Goal: Task Accomplishment & Management: Manage account settings

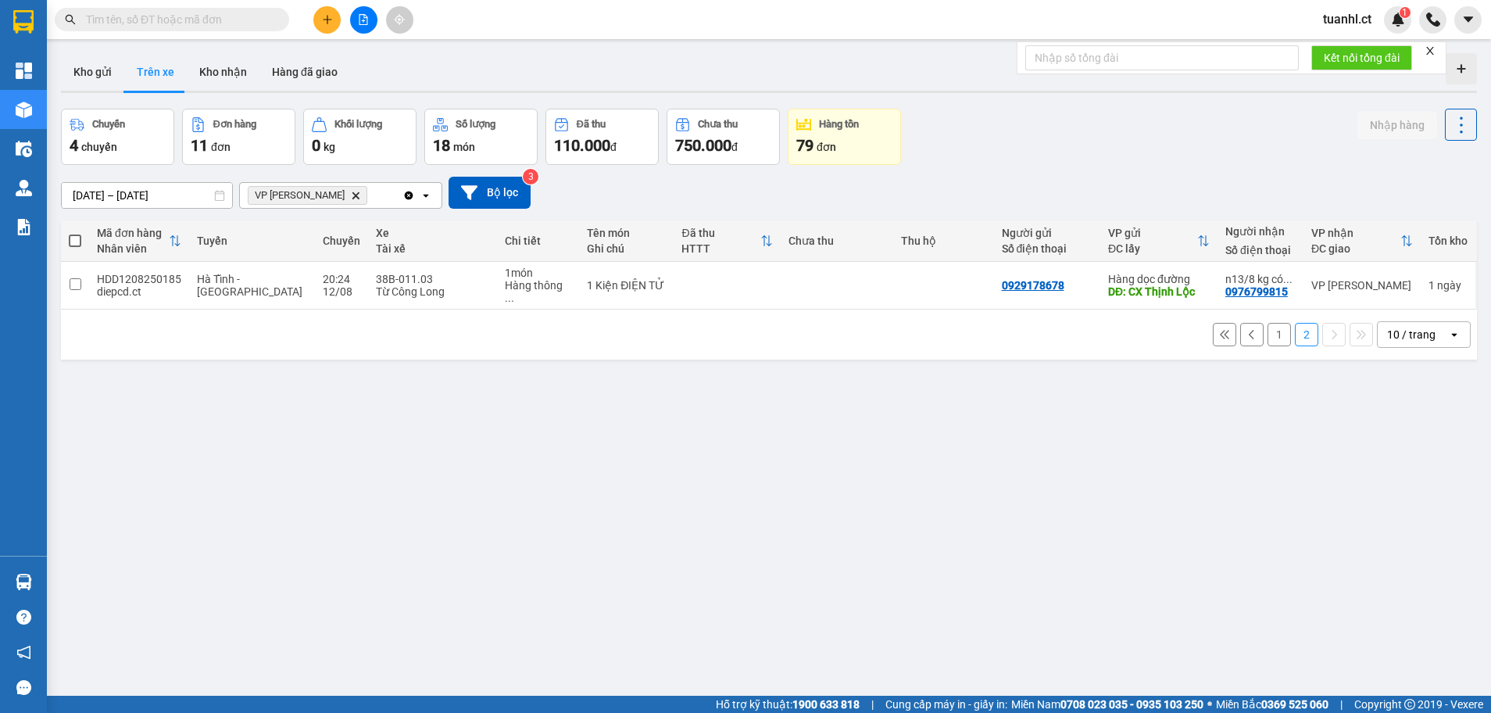
scroll to position [72, 0]
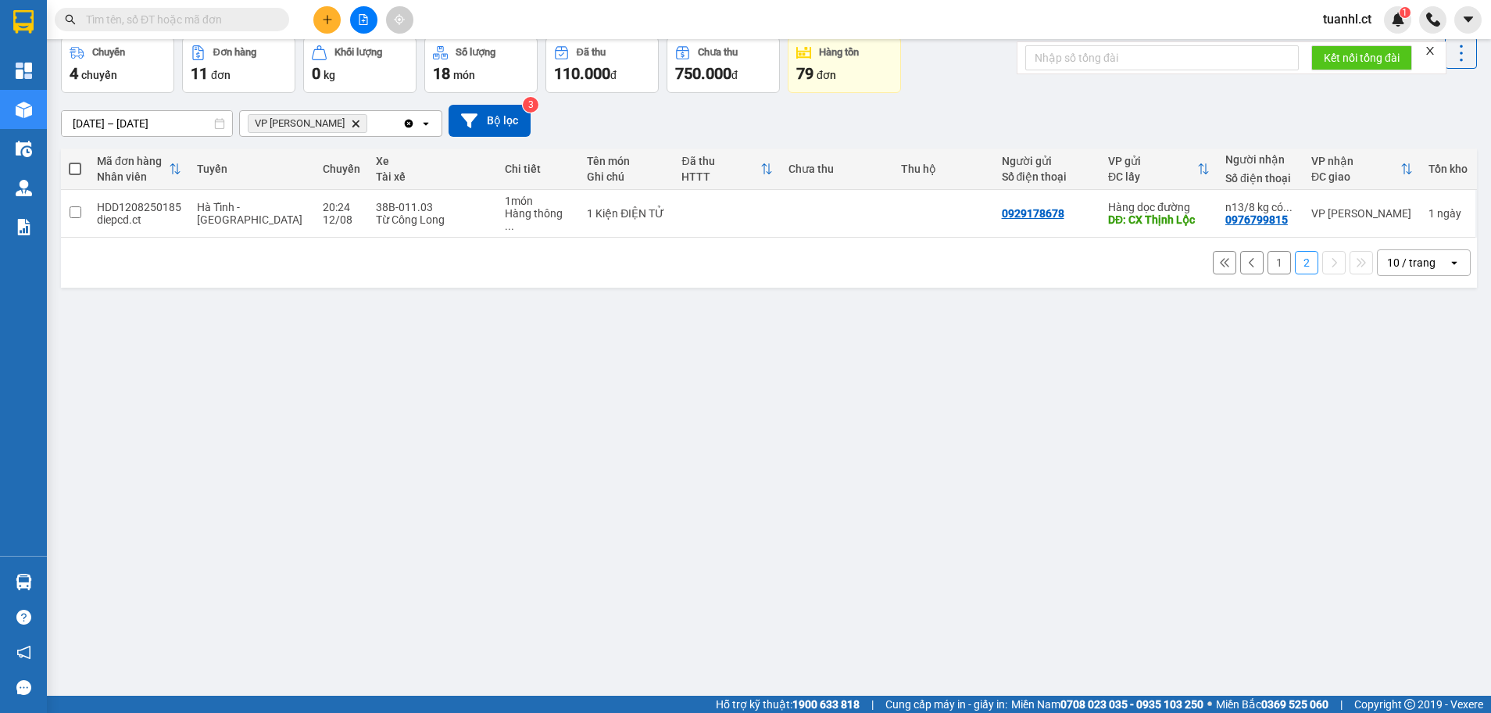
type input "2"
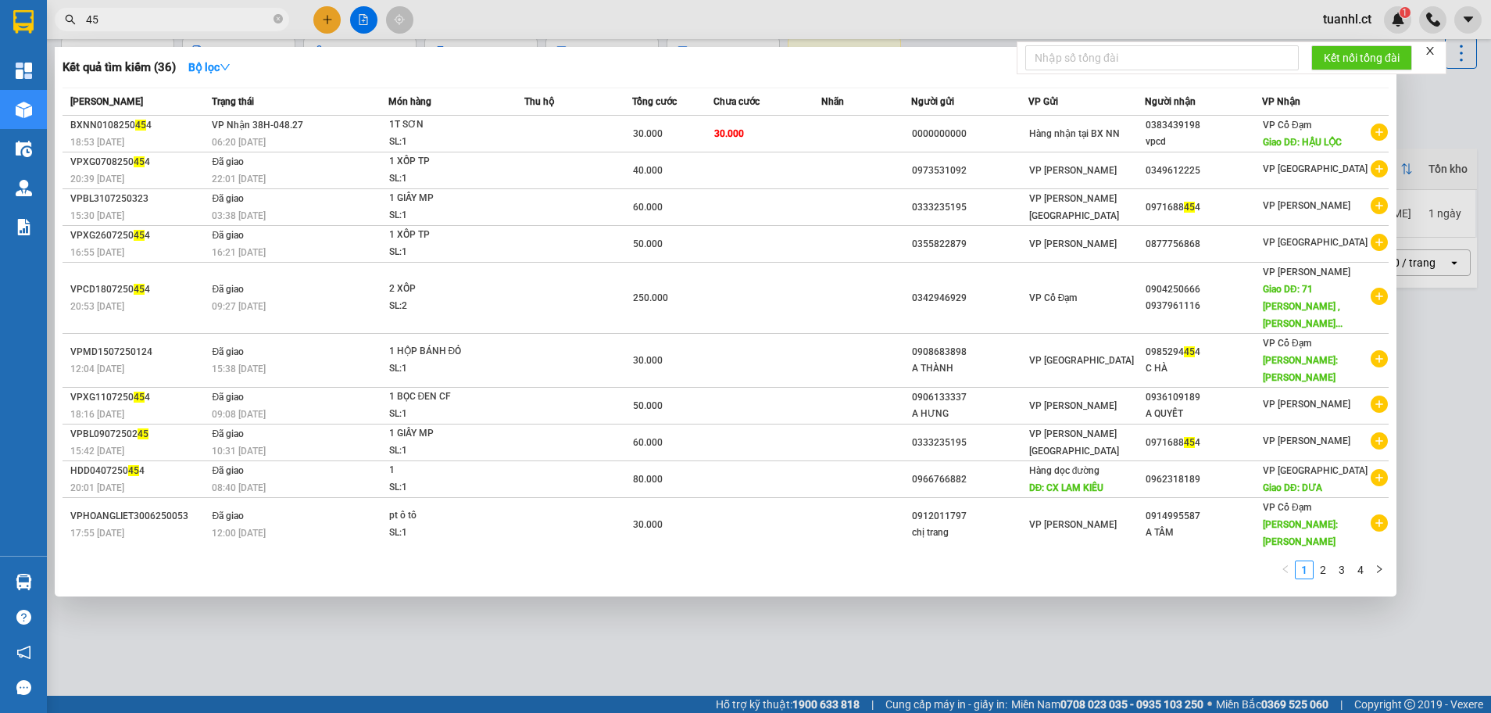
type input "4"
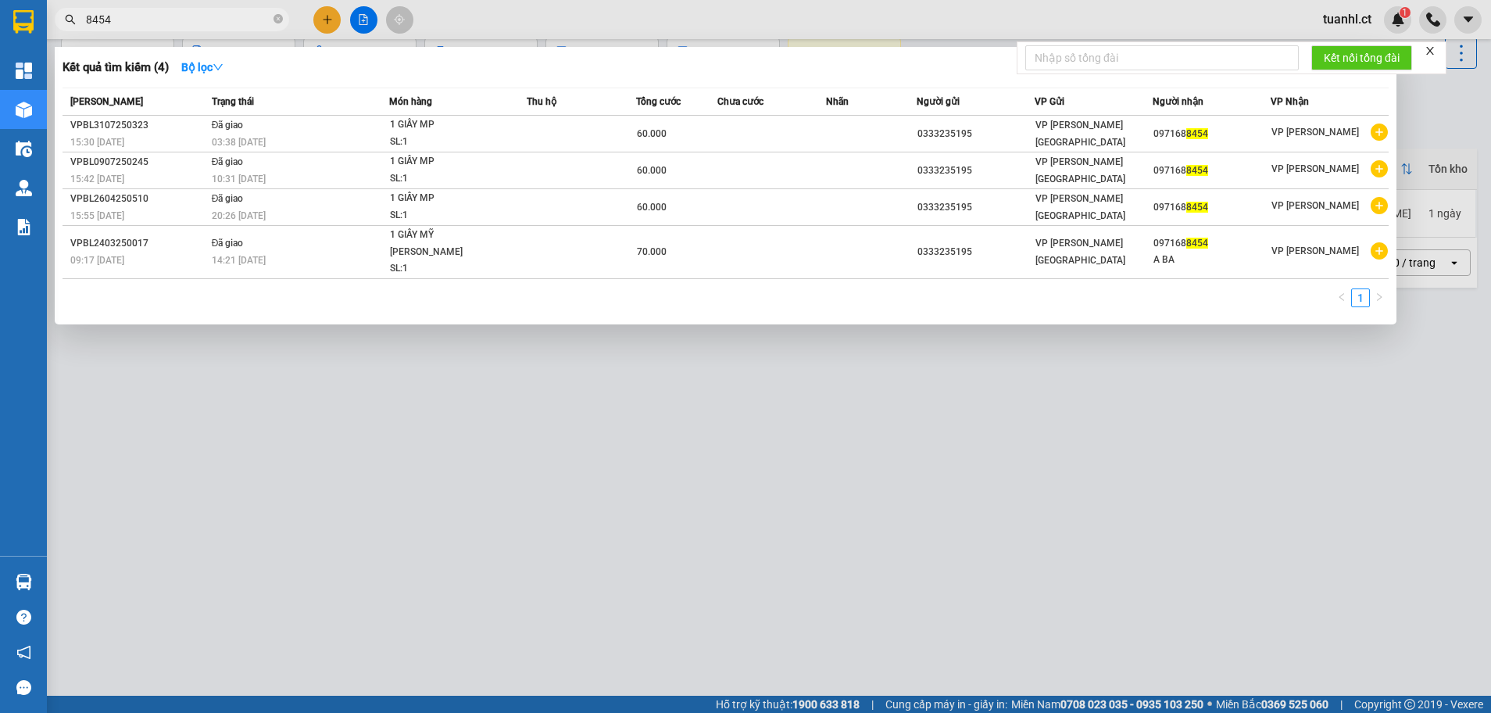
type input "8454"
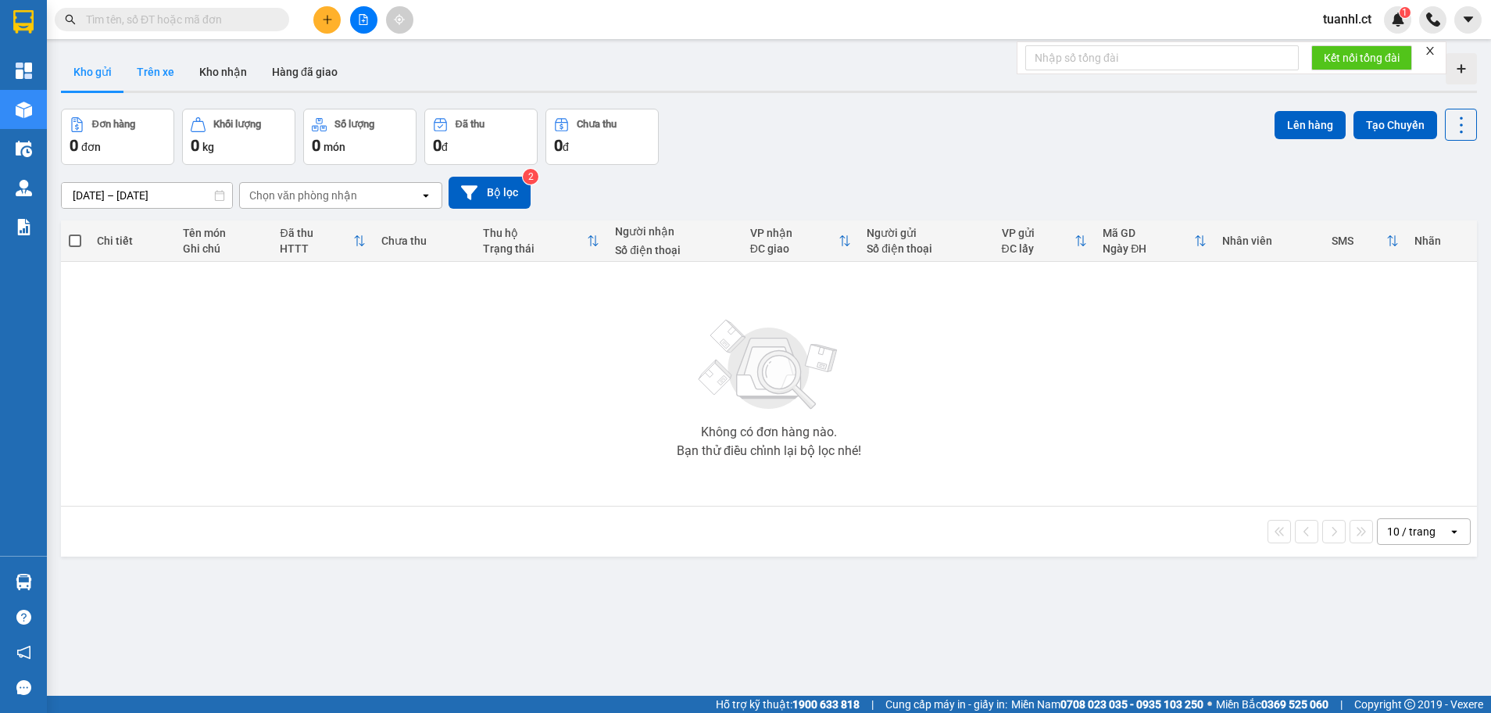
click at [157, 66] on button "Trên xe" at bounding box center [155, 72] width 63 height 38
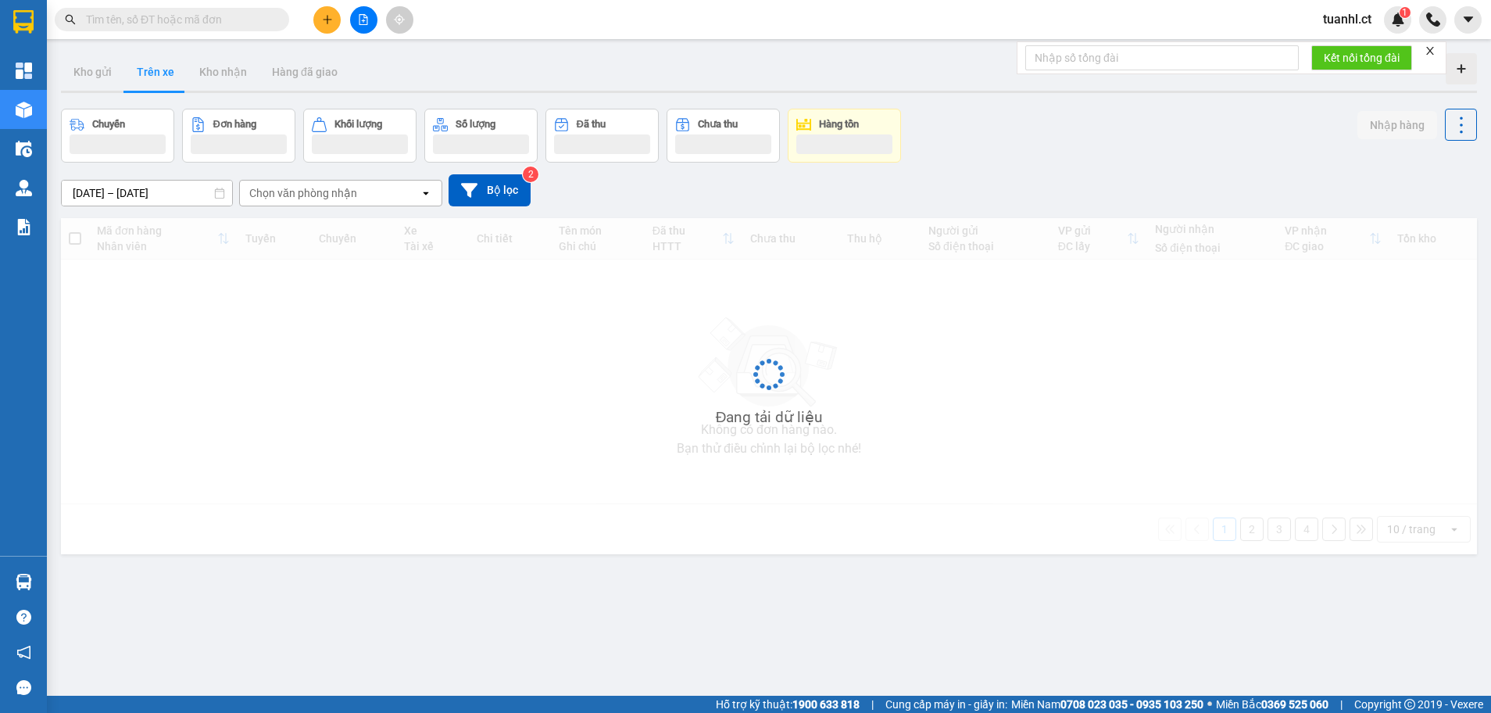
click at [387, 189] on div "Chọn văn phòng nhận" at bounding box center [330, 193] width 180 height 25
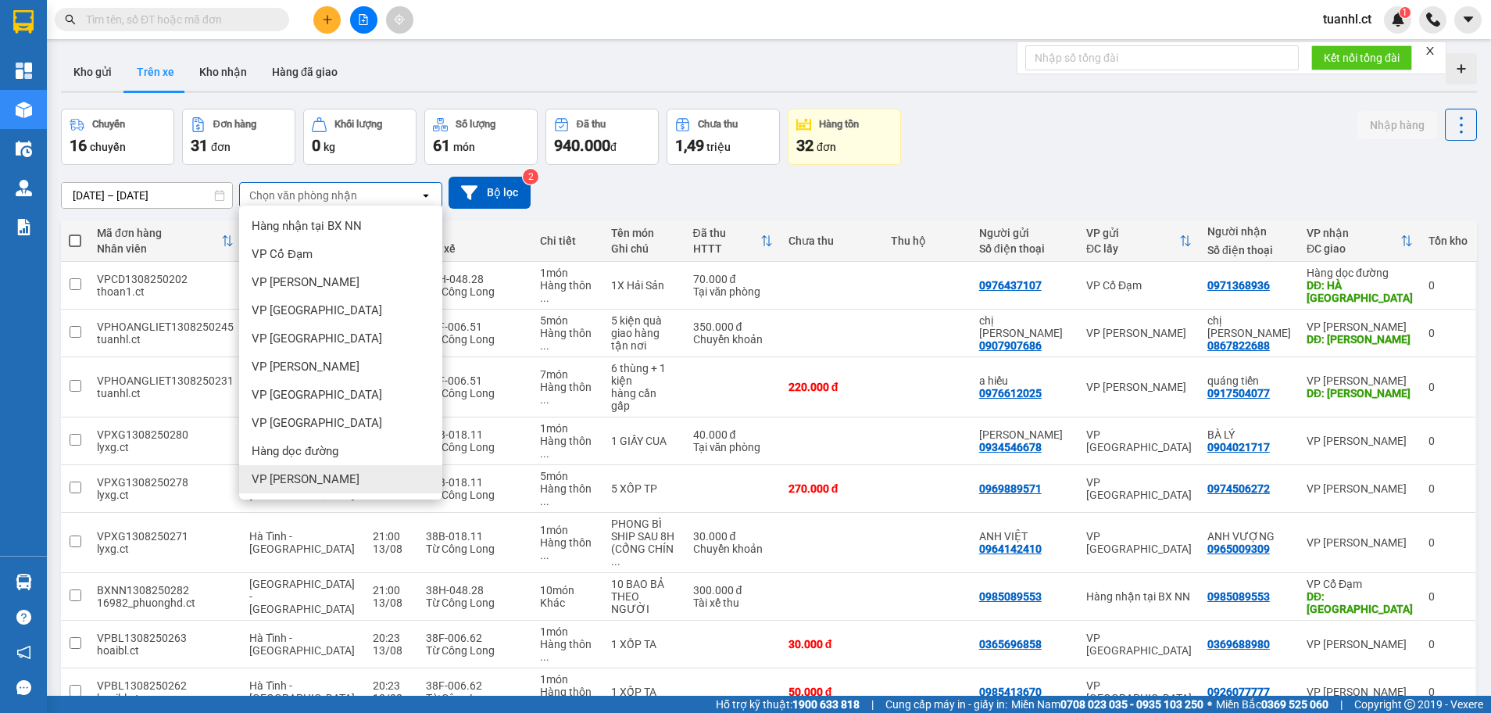
click at [290, 469] on div "VP Hoàng Liệt" at bounding box center [340, 479] width 203 height 28
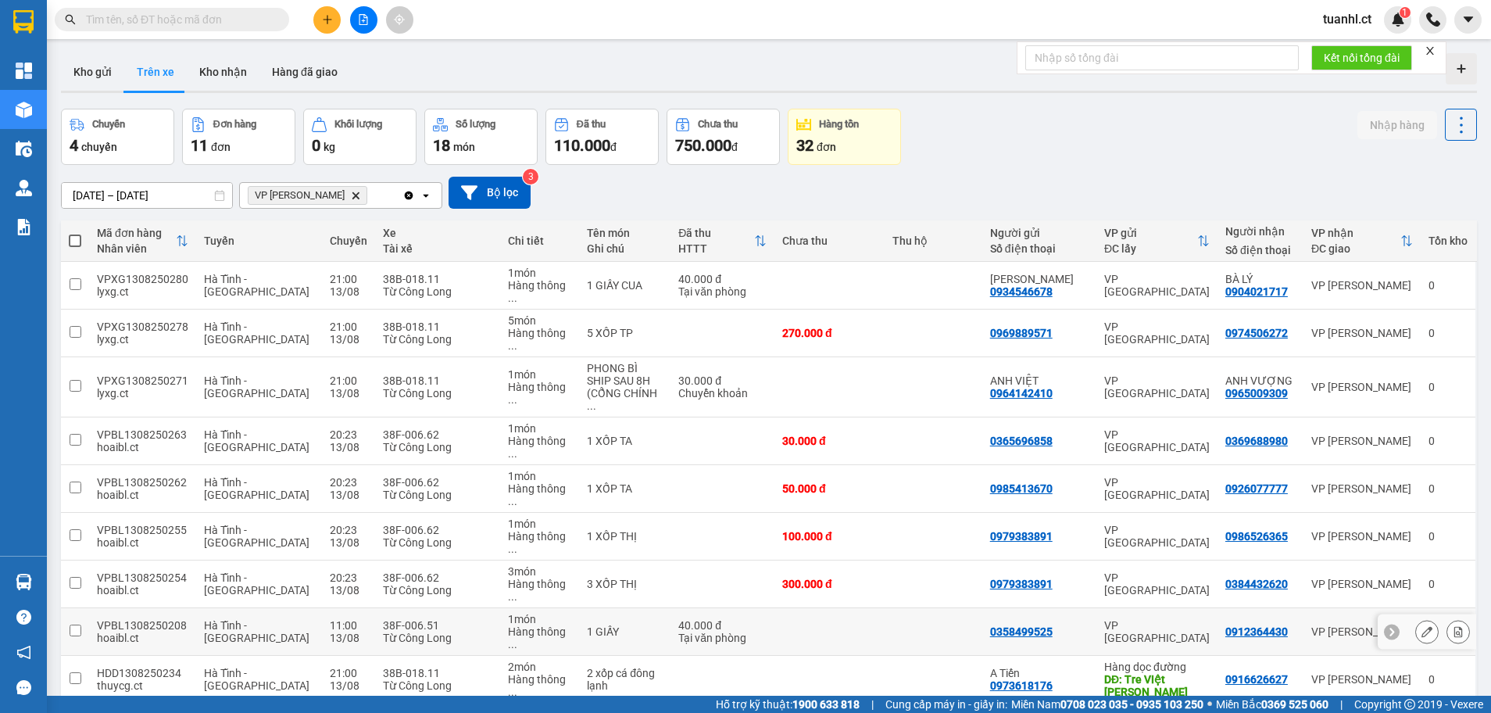
click at [72, 625] on input "checkbox" at bounding box center [76, 631] width 12 height 12
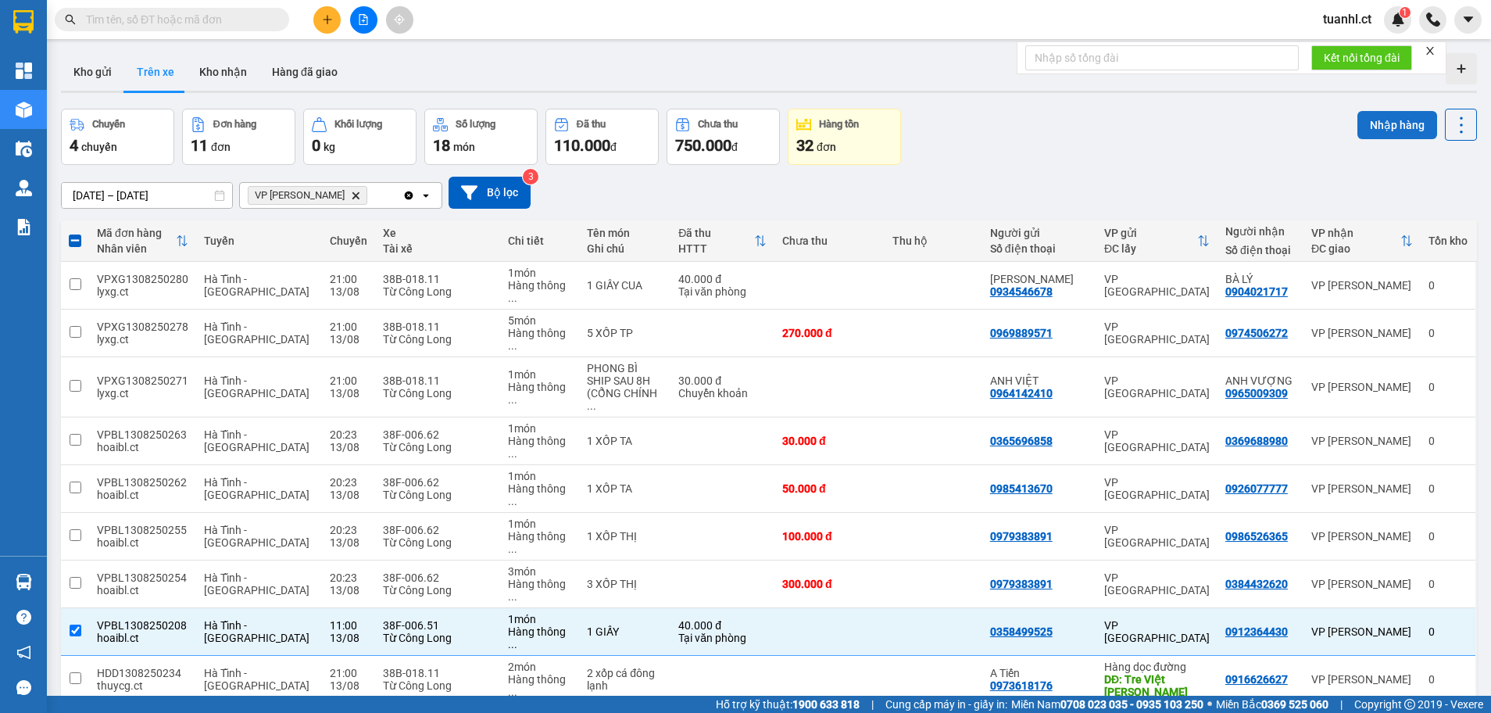
click at [1391, 124] on button "Nhập hàng" at bounding box center [1398, 125] width 80 height 28
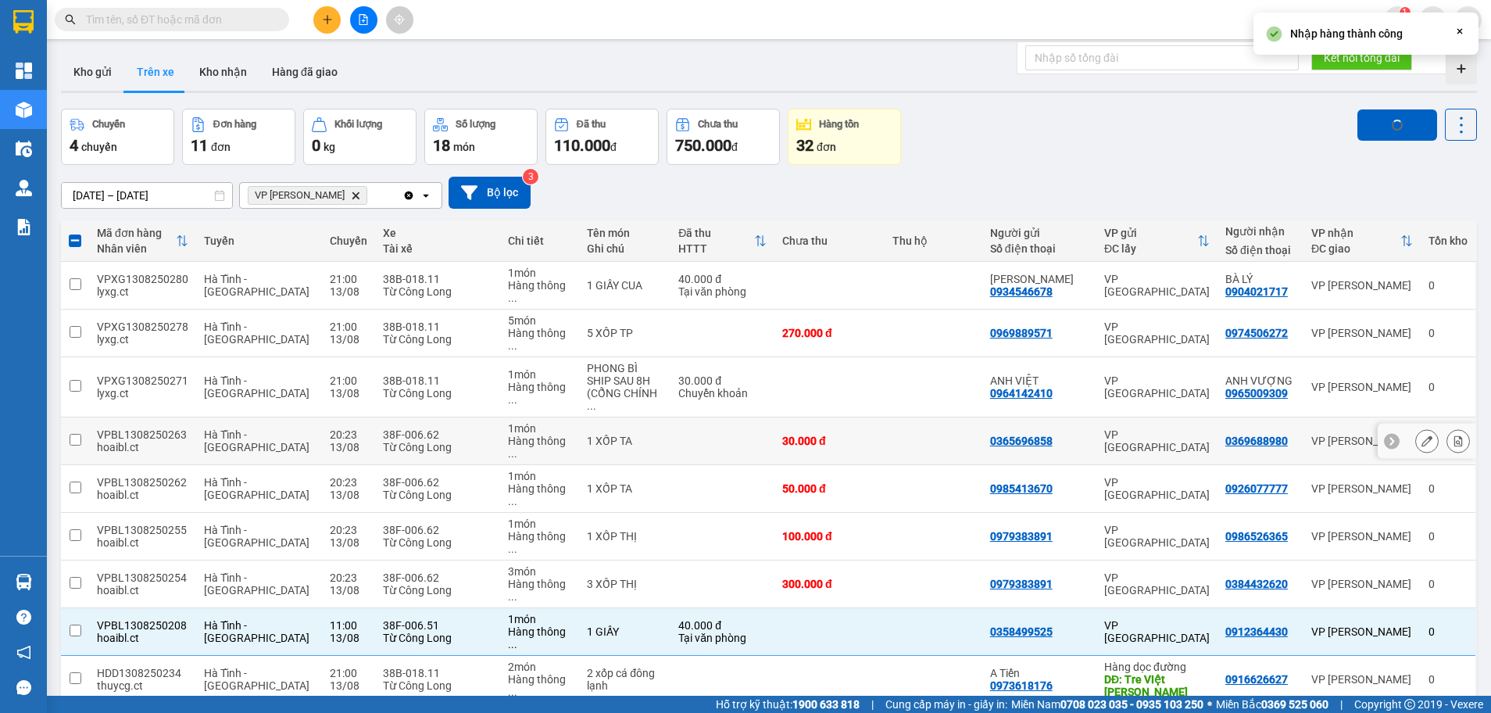
checkbox input "false"
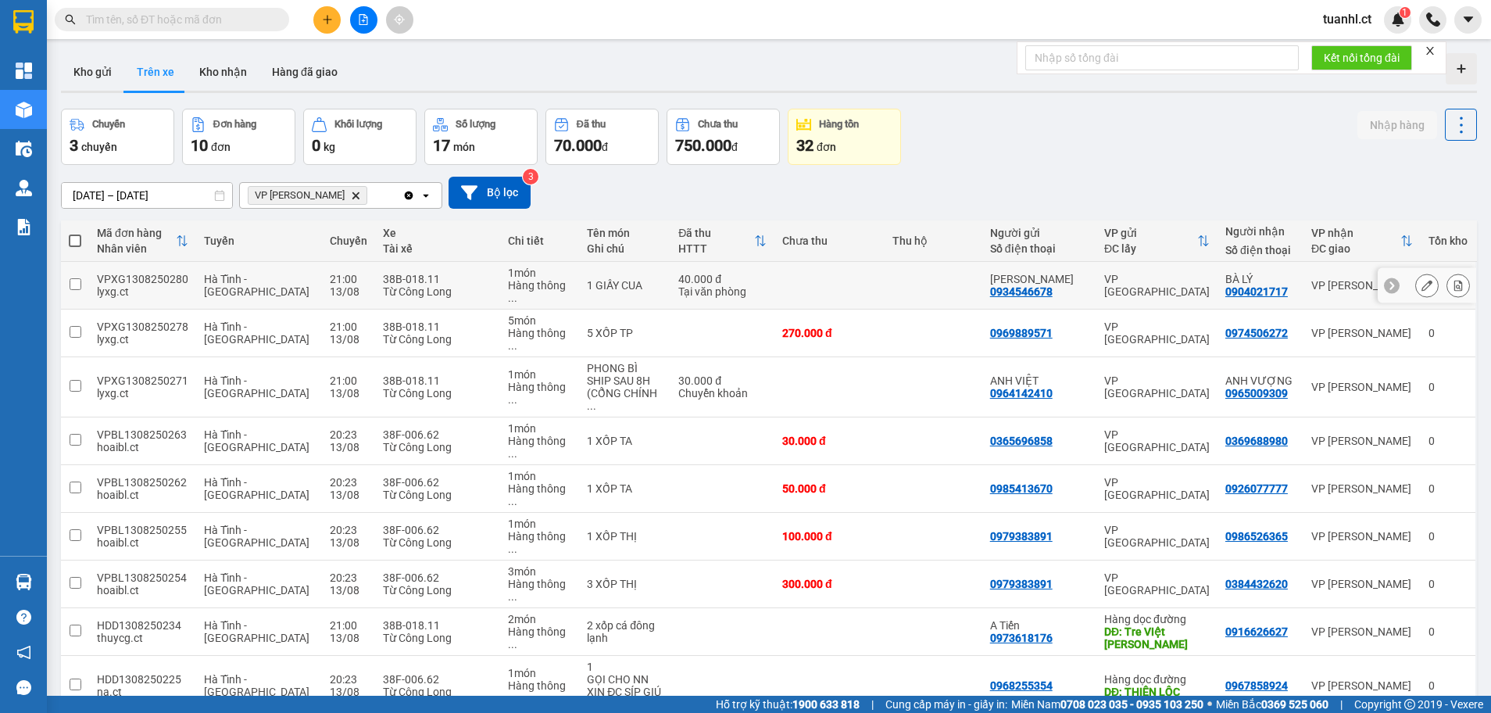
click at [84, 270] on td at bounding box center [75, 286] width 28 height 48
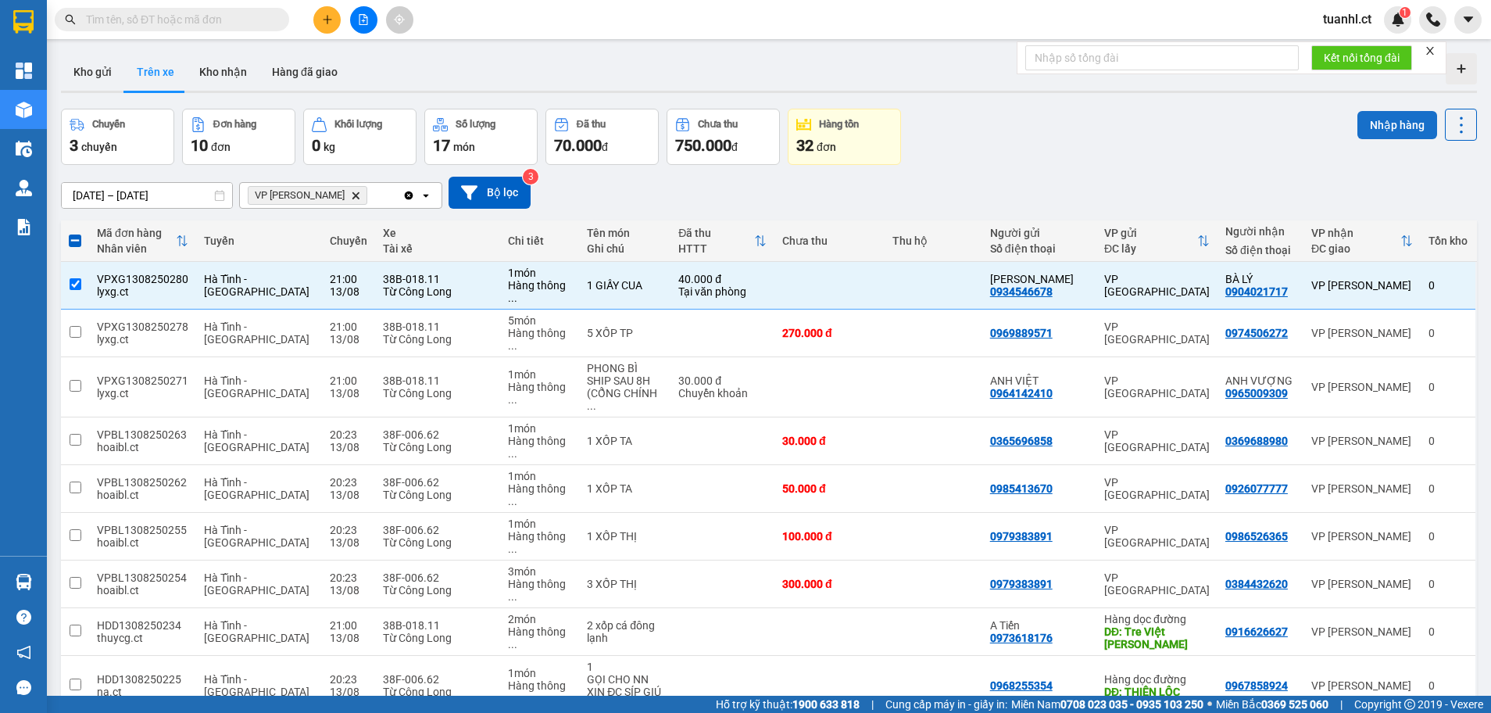
click at [1401, 115] on button "Nhập hàng" at bounding box center [1398, 125] width 80 height 28
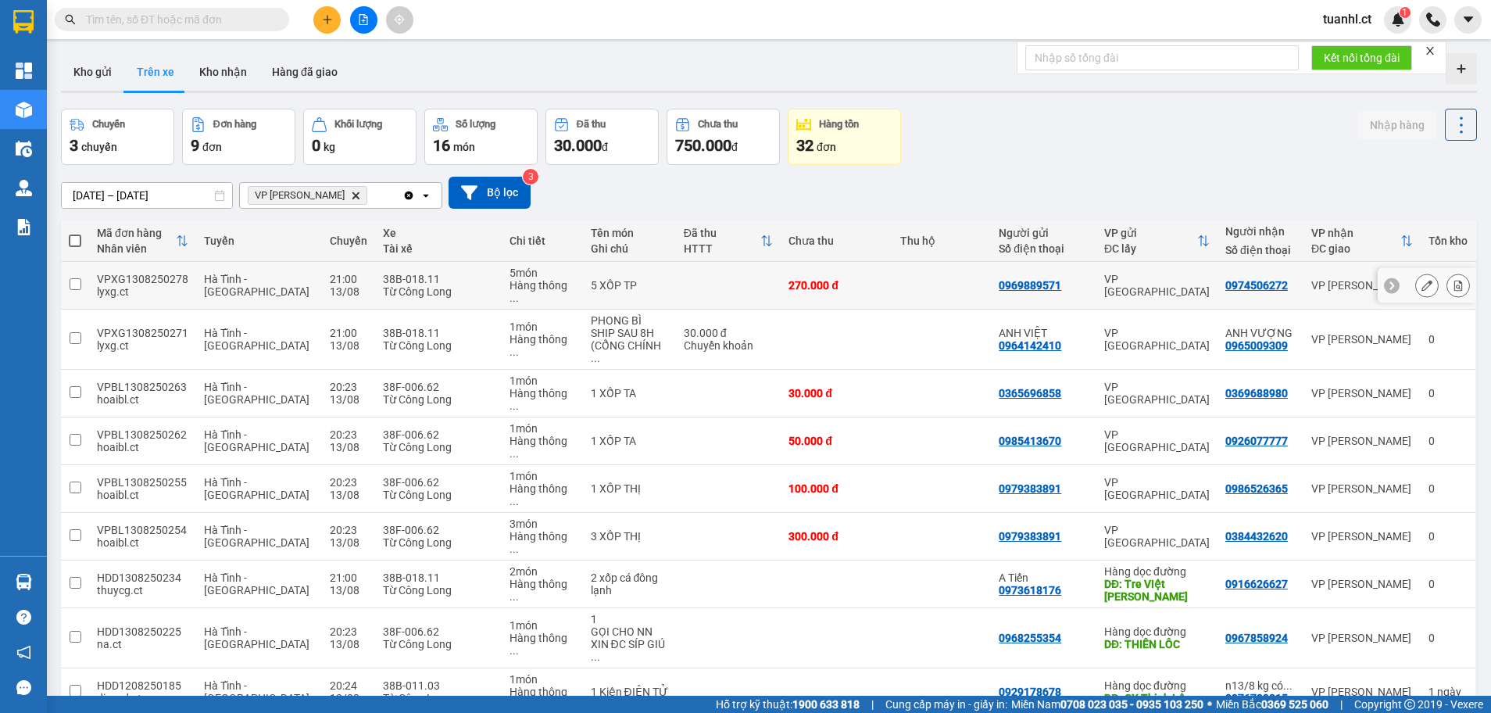
click at [97, 273] on div "VPXG1308250278" at bounding box center [142, 279] width 91 height 13
checkbox input "true"
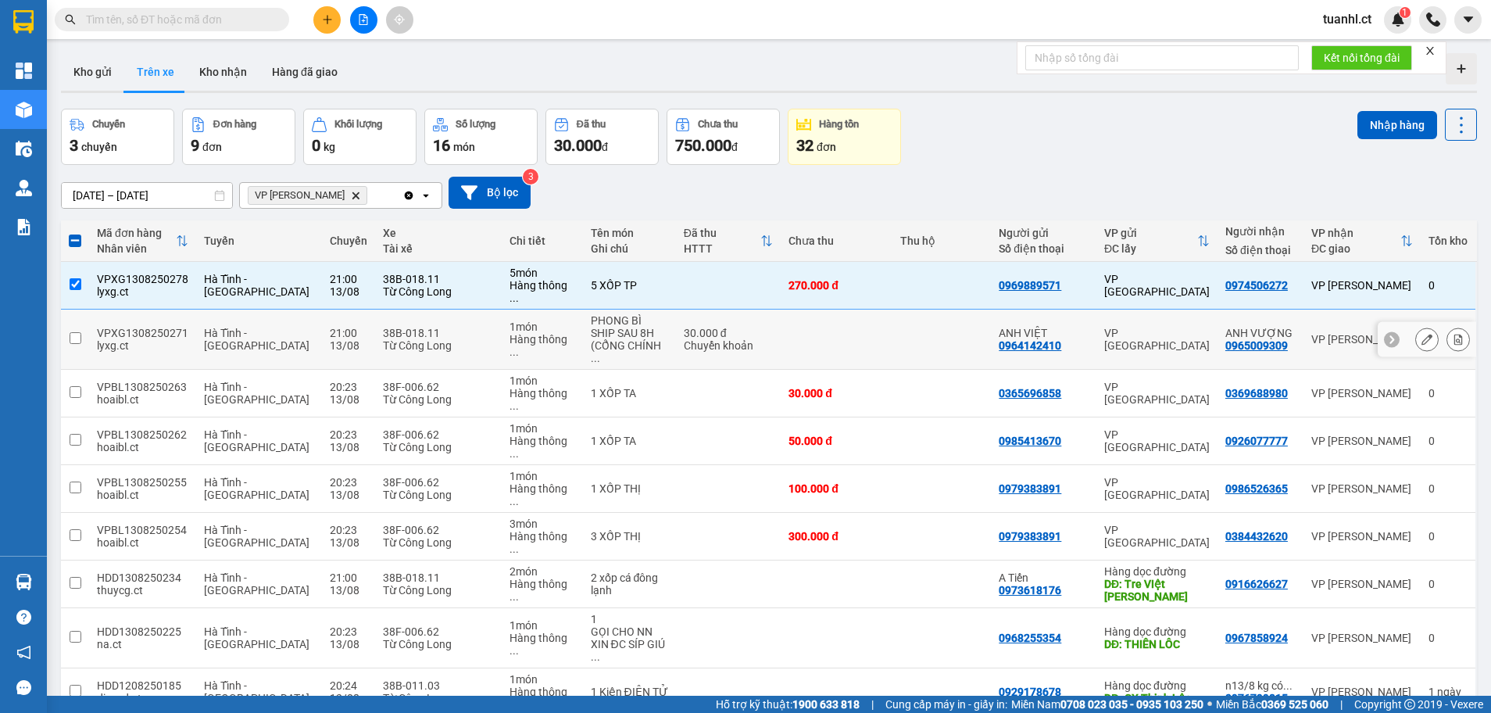
click at [77, 310] on td at bounding box center [75, 340] width 28 height 60
checkbox input "true"
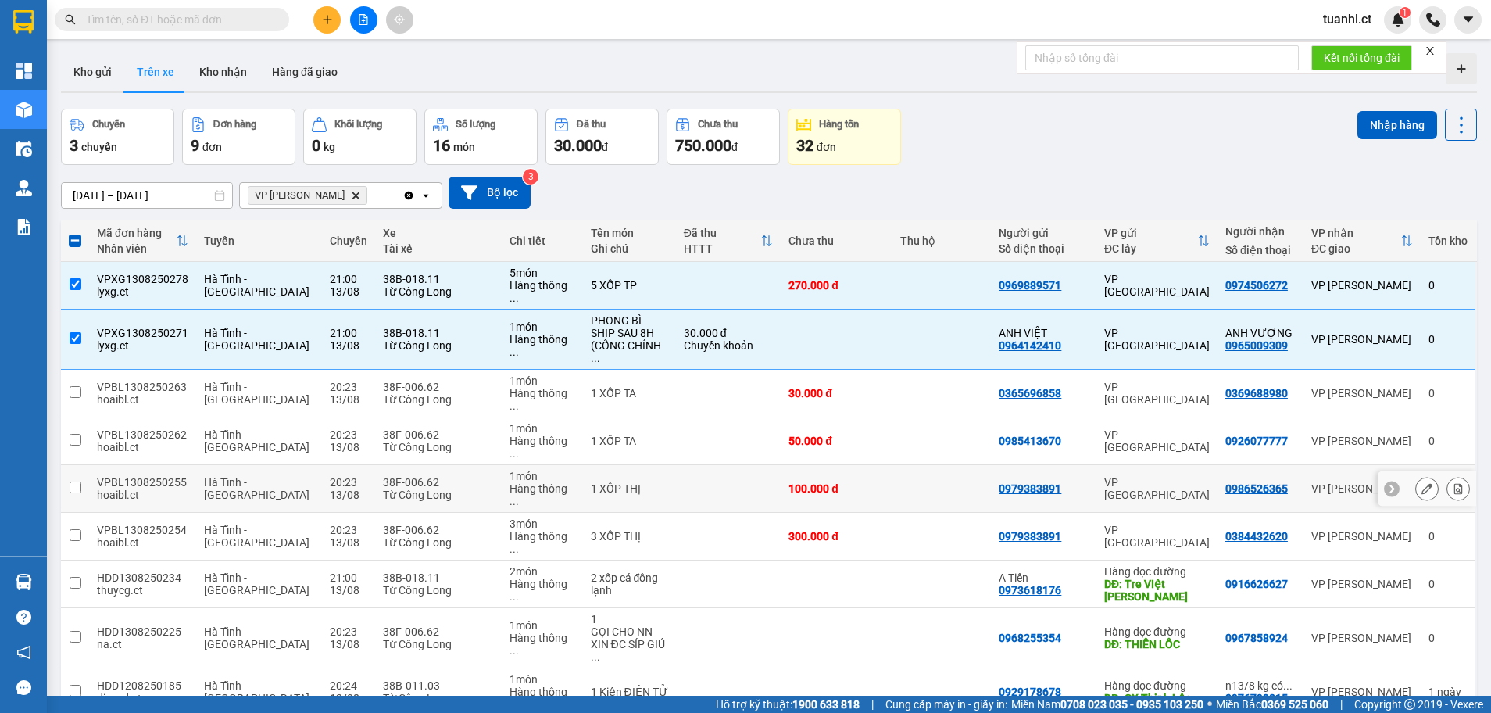
click at [84, 465] on td at bounding box center [75, 489] width 28 height 48
checkbox input "true"
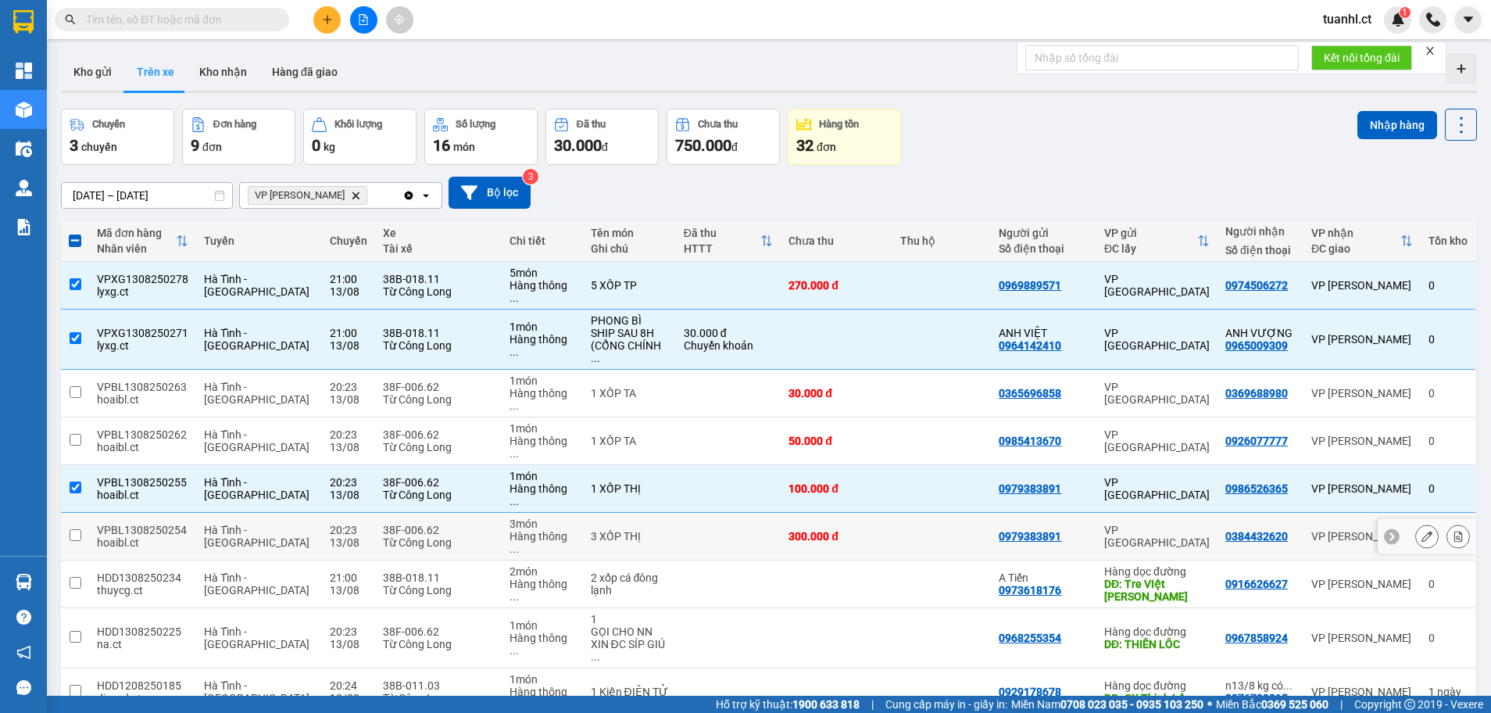
click at [78, 529] on input "checkbox" at bounding box center [76, 535] width 12 height 12
checkbox input "true"
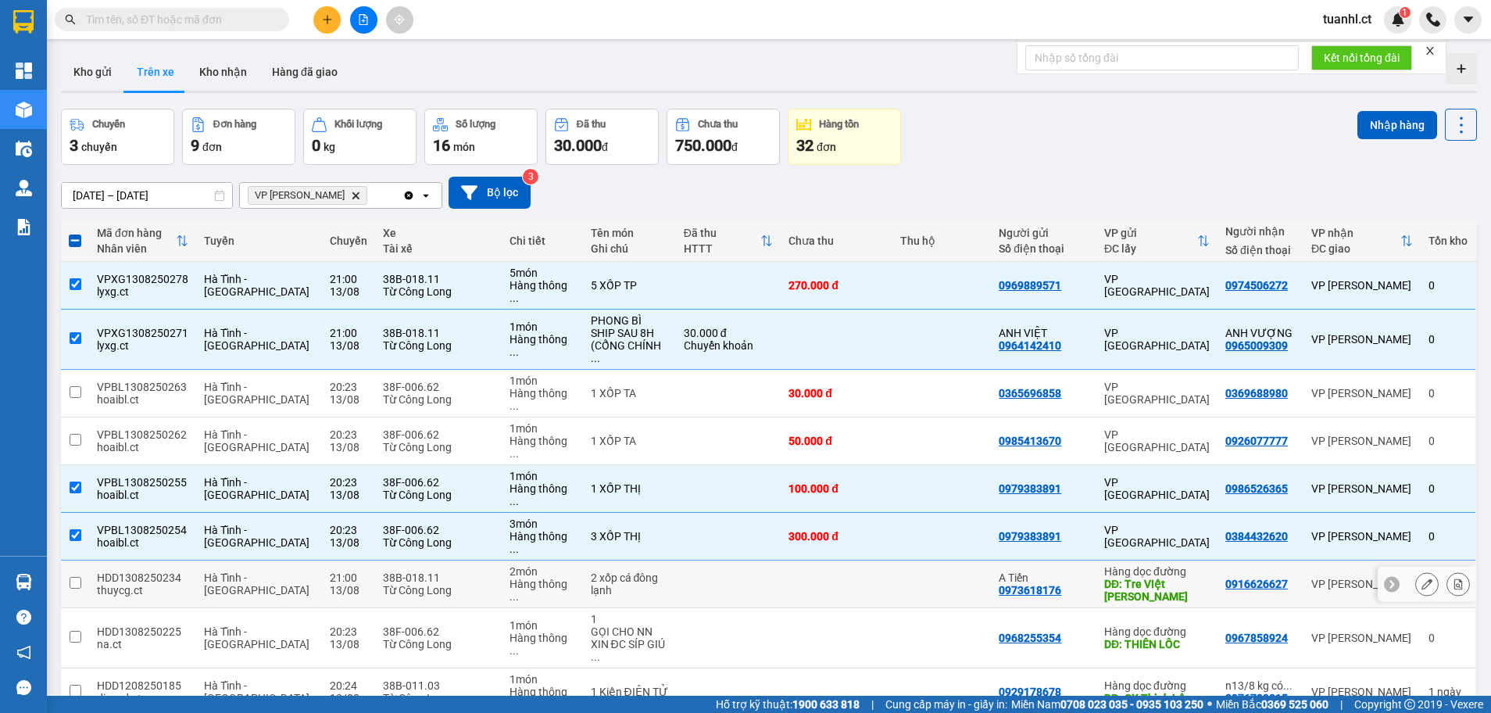
click at [77, 577] on input "checkbox" at bounding box center [76, 583] width 12 height 12
checkbox input "true"
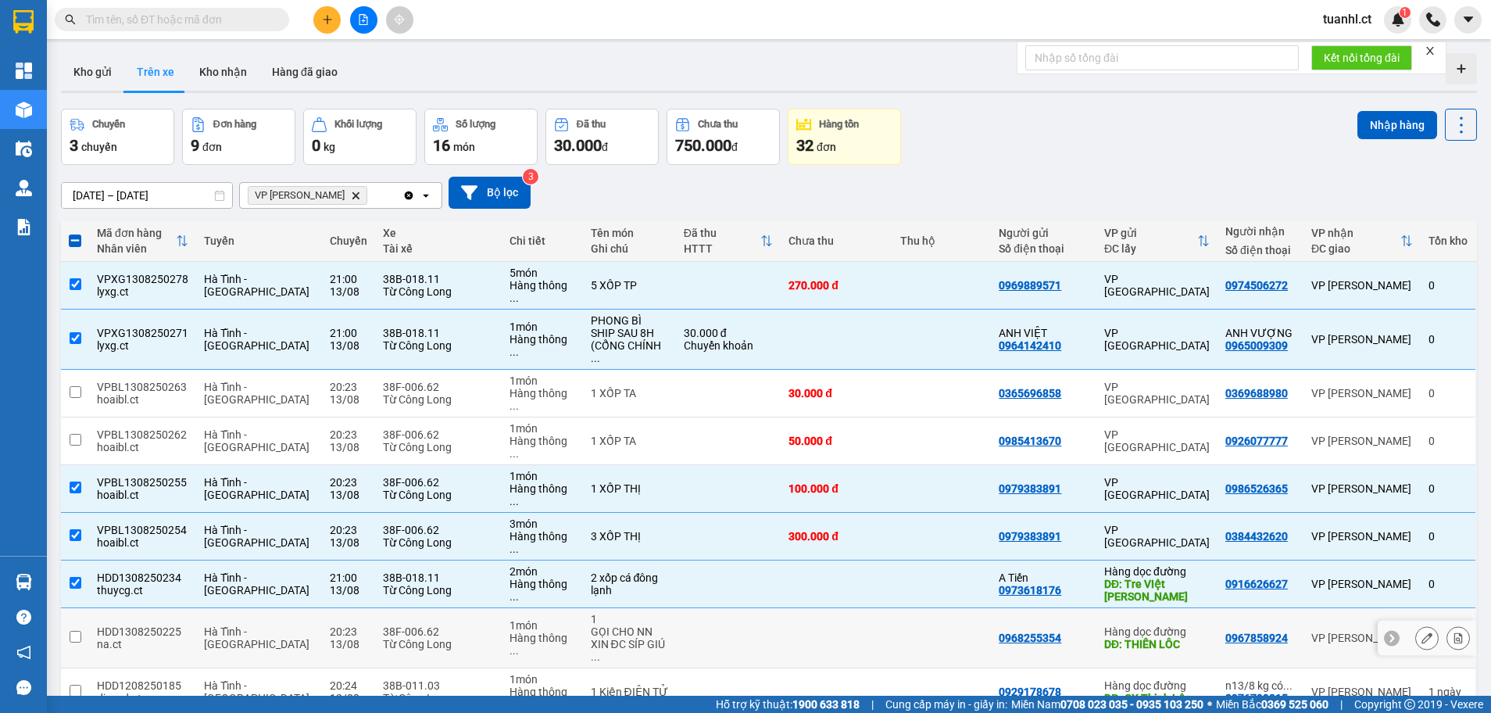
click at [77, 608] on td at bounding box center [75, 638] width 28 height 60
checkbox input "true"
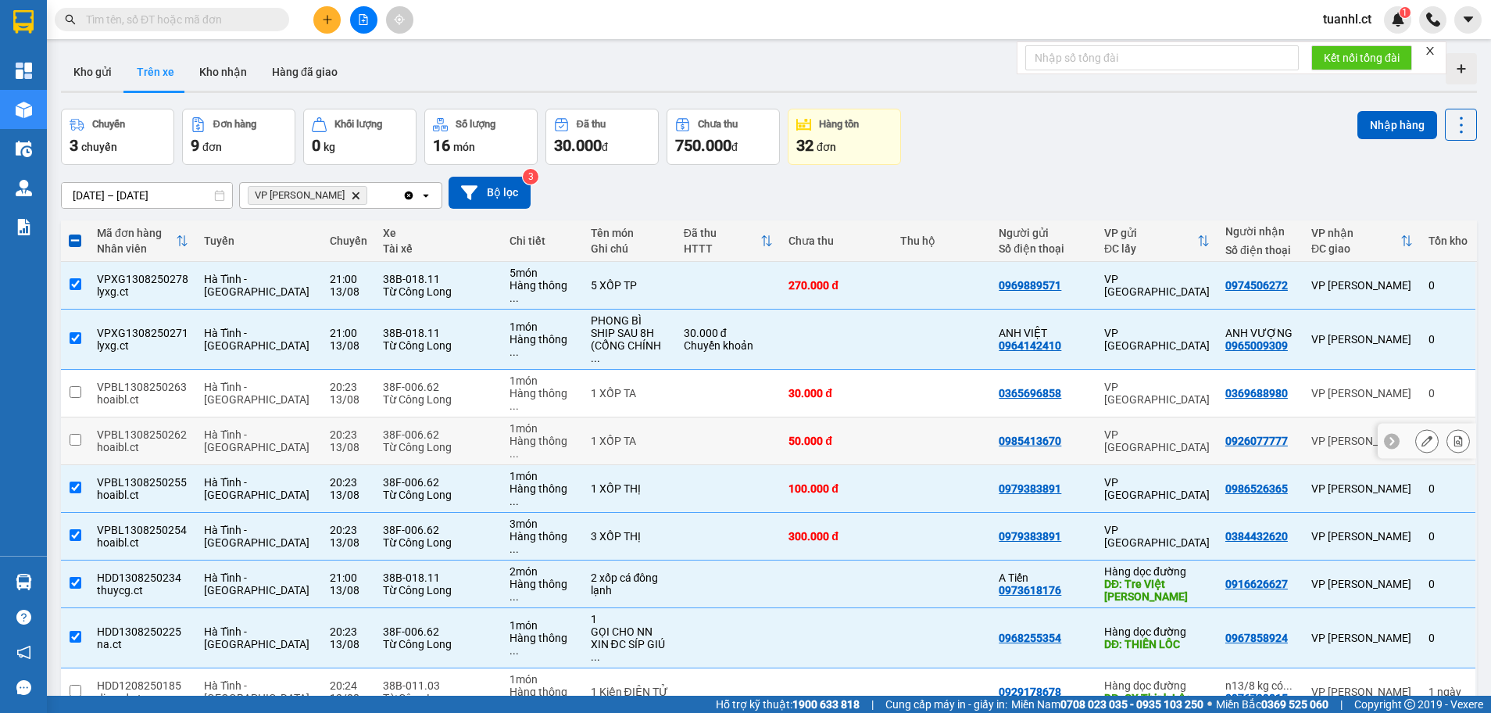
click at [87, 417] on td at bounding box center [75, 441] width 28 height 48
checkbox input "true"
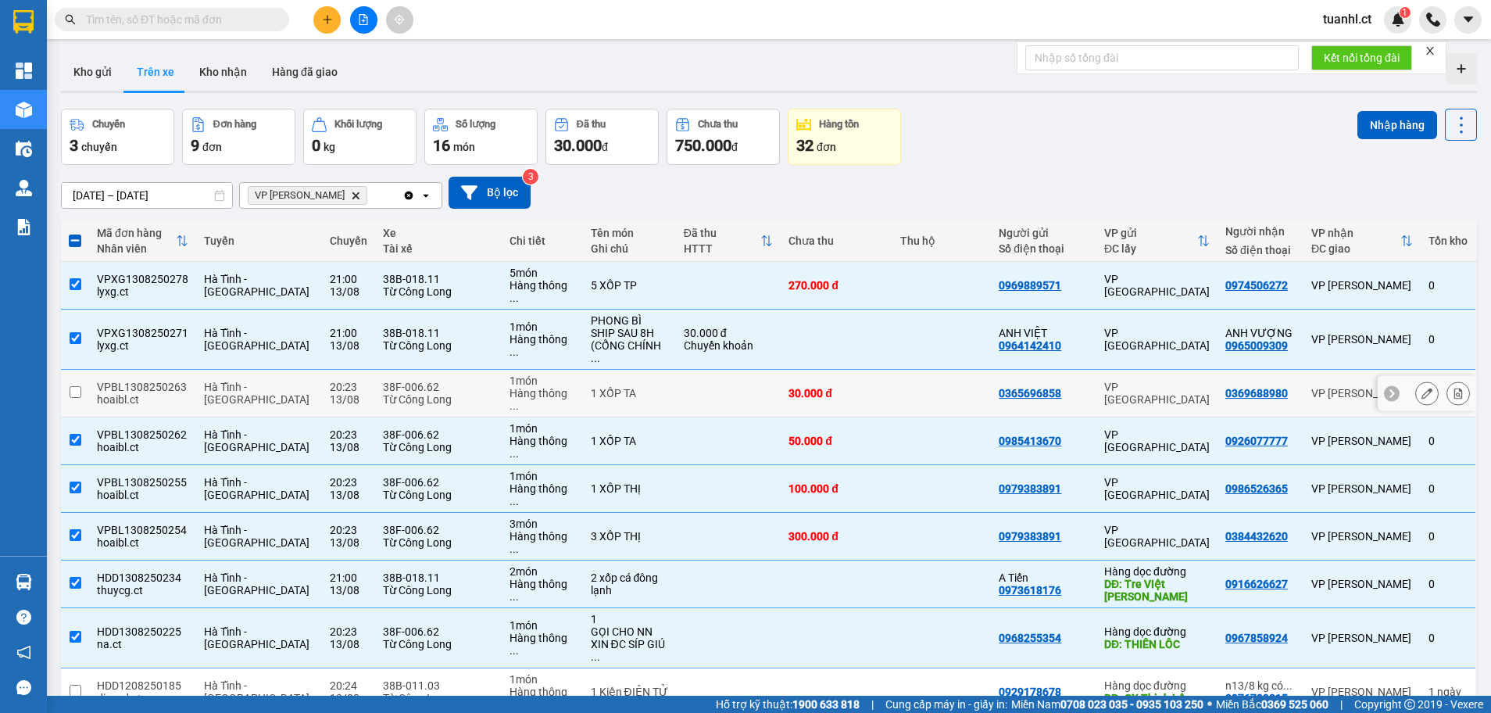
drag, startPoint x: 87, startPoint y: 359, endPoint x: 240, endPoint y: 367, distance: 153.4
click at [87, 370] on td at bounding box center [75, 394] width 28 height 48
checkbox input "true"
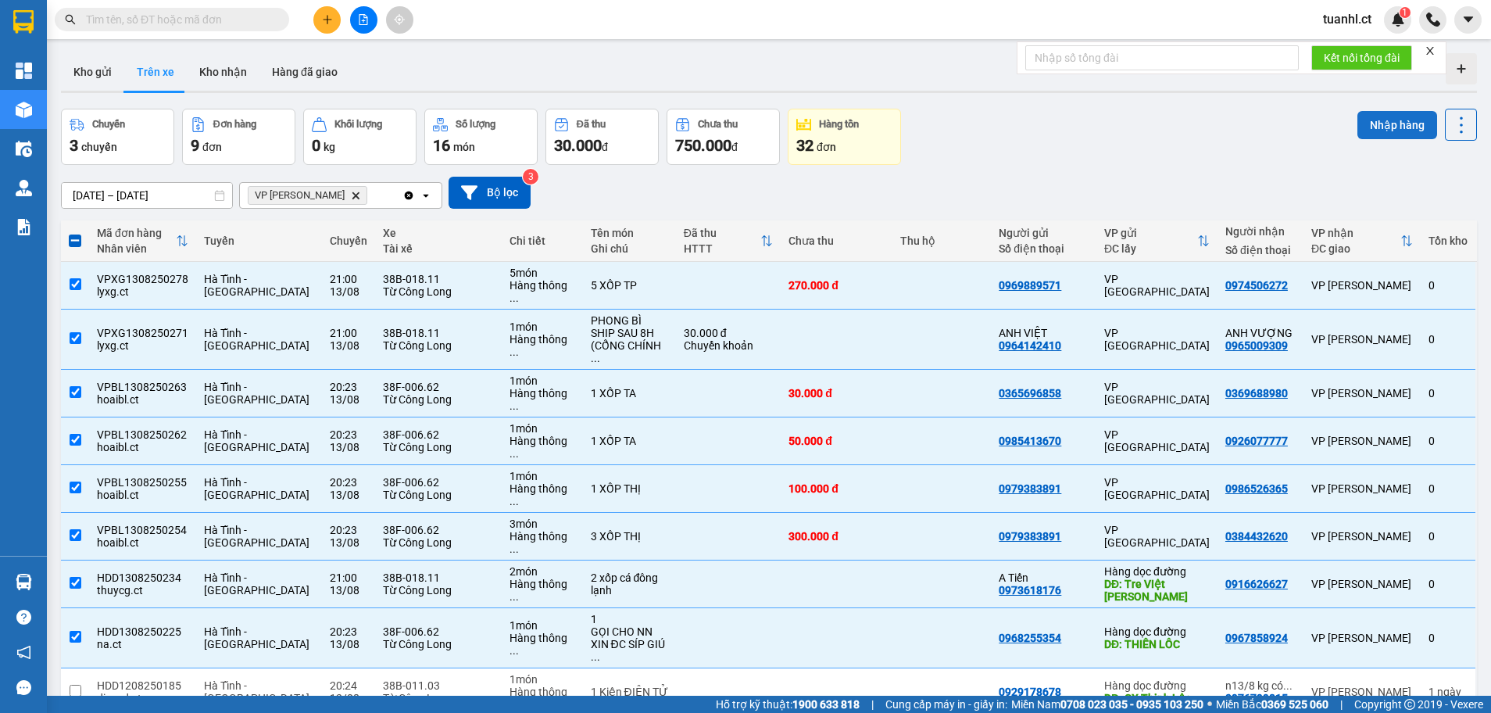
click at [1373, 116] on button "Nhập hàng" at bounding box center [1398, 125] width 80 height 28
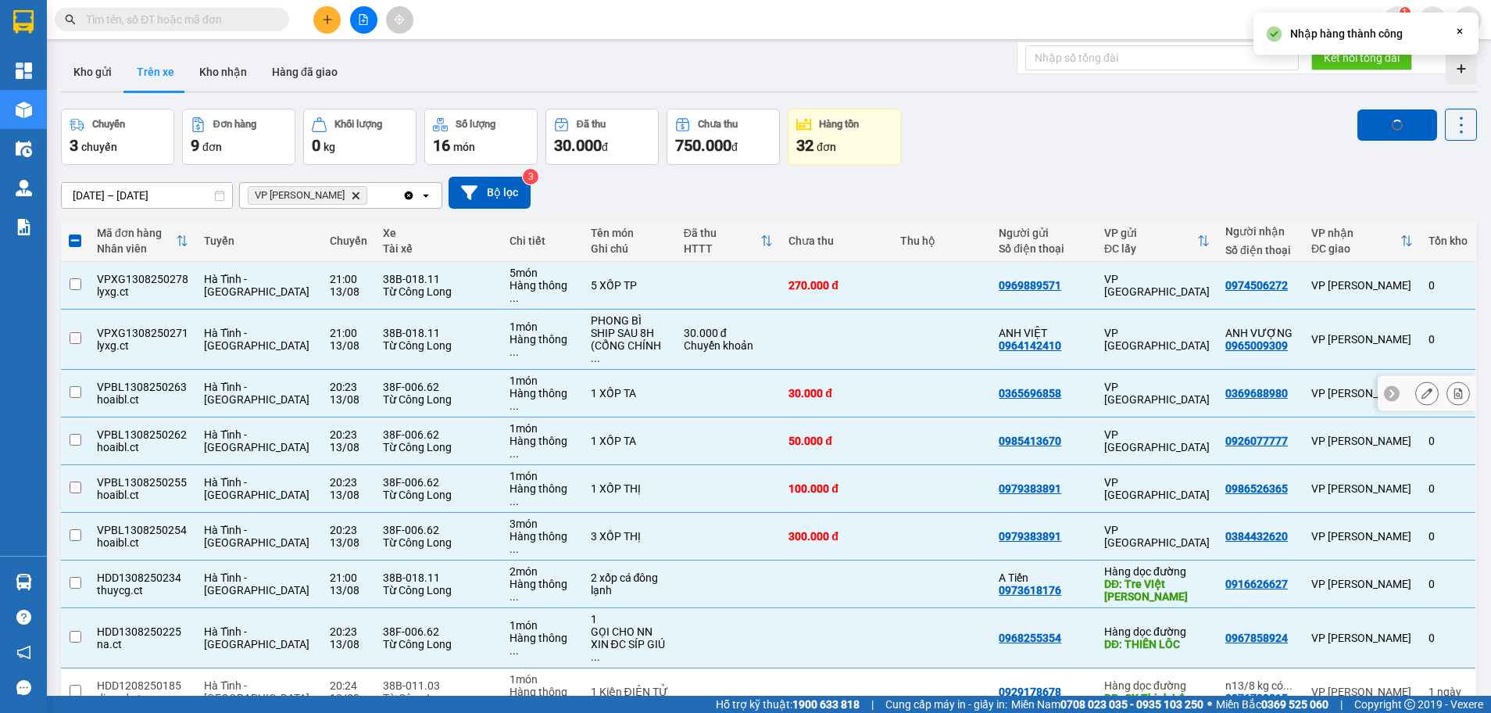
checkbox input "false"
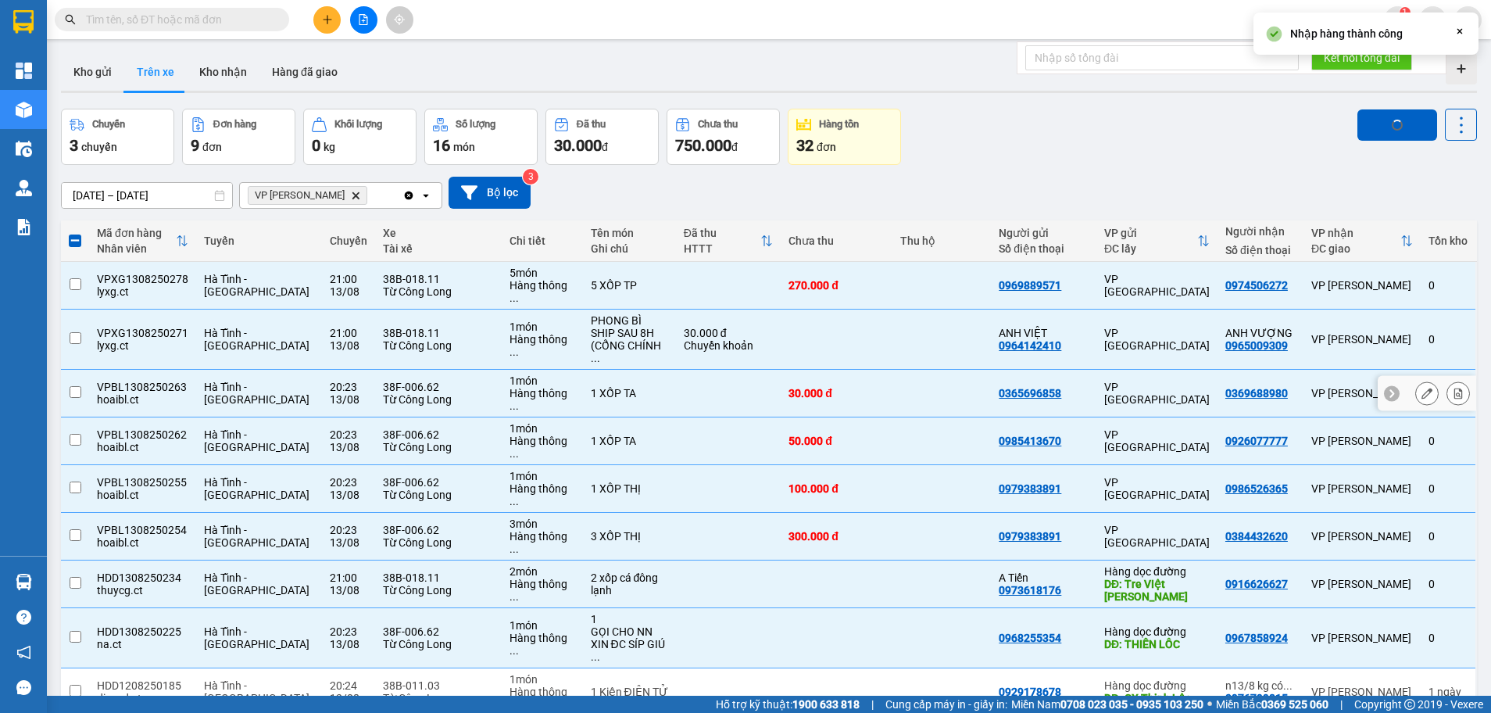
checkbox input "false"
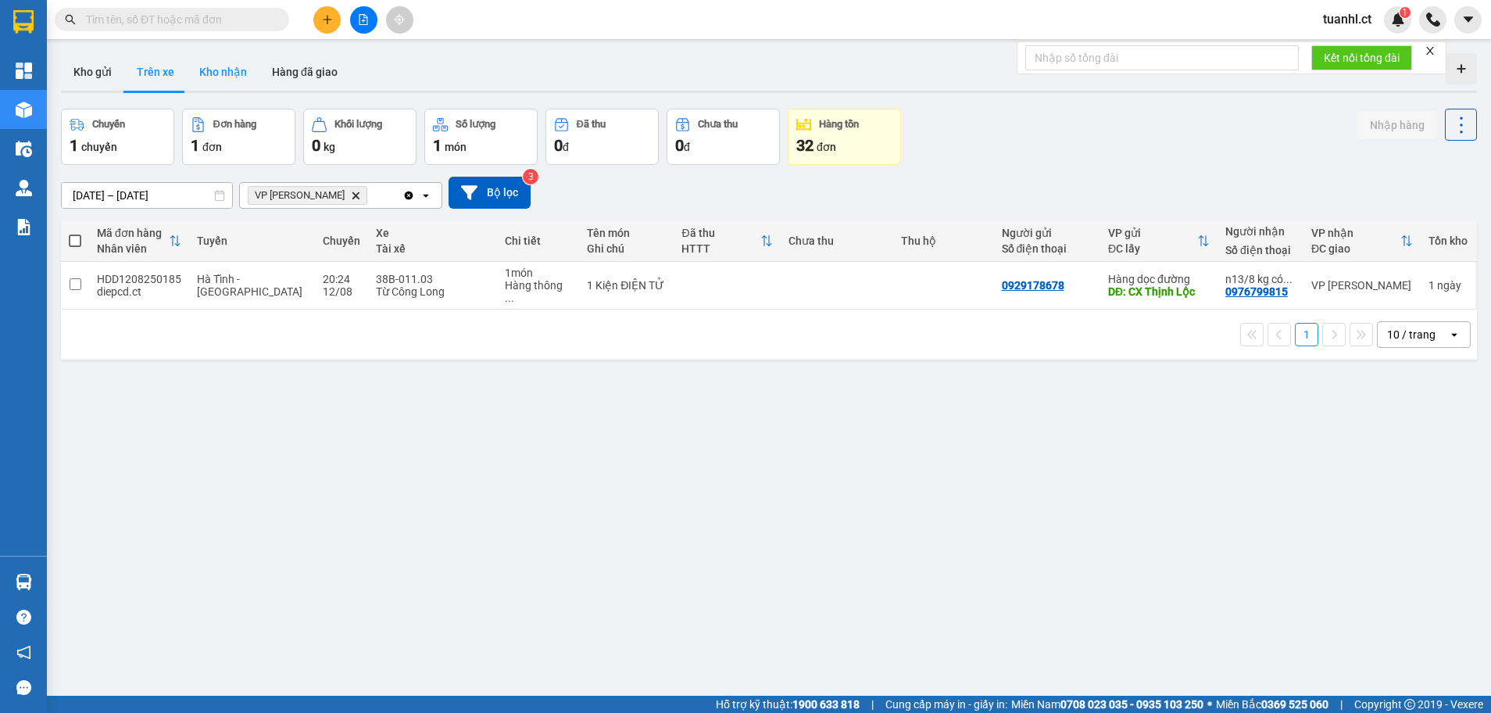
click at [254, 70] on button "Kho nhận" at bounding box center [223, 72] width 73 height 38
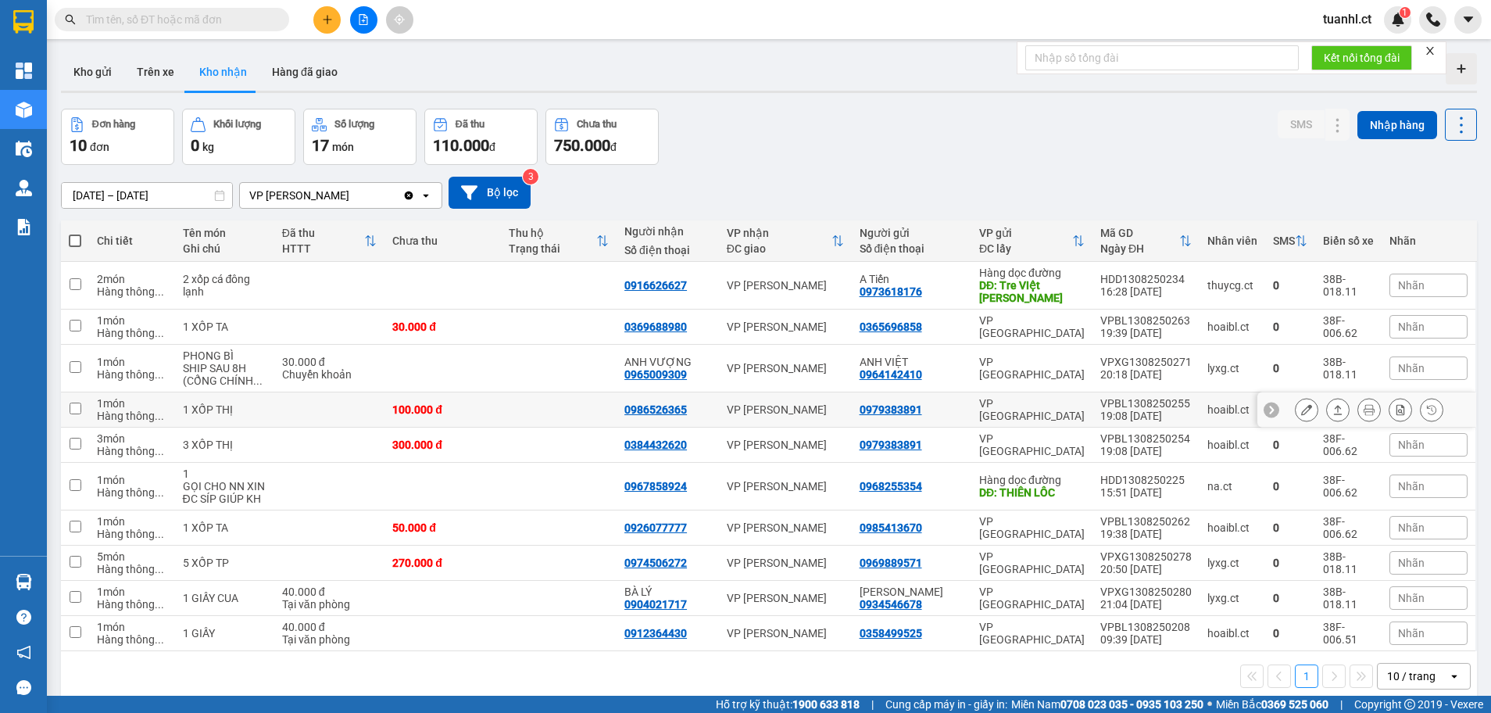
click at [1296, 410] on button at bounding box center [1307, 409] width 22 height 27
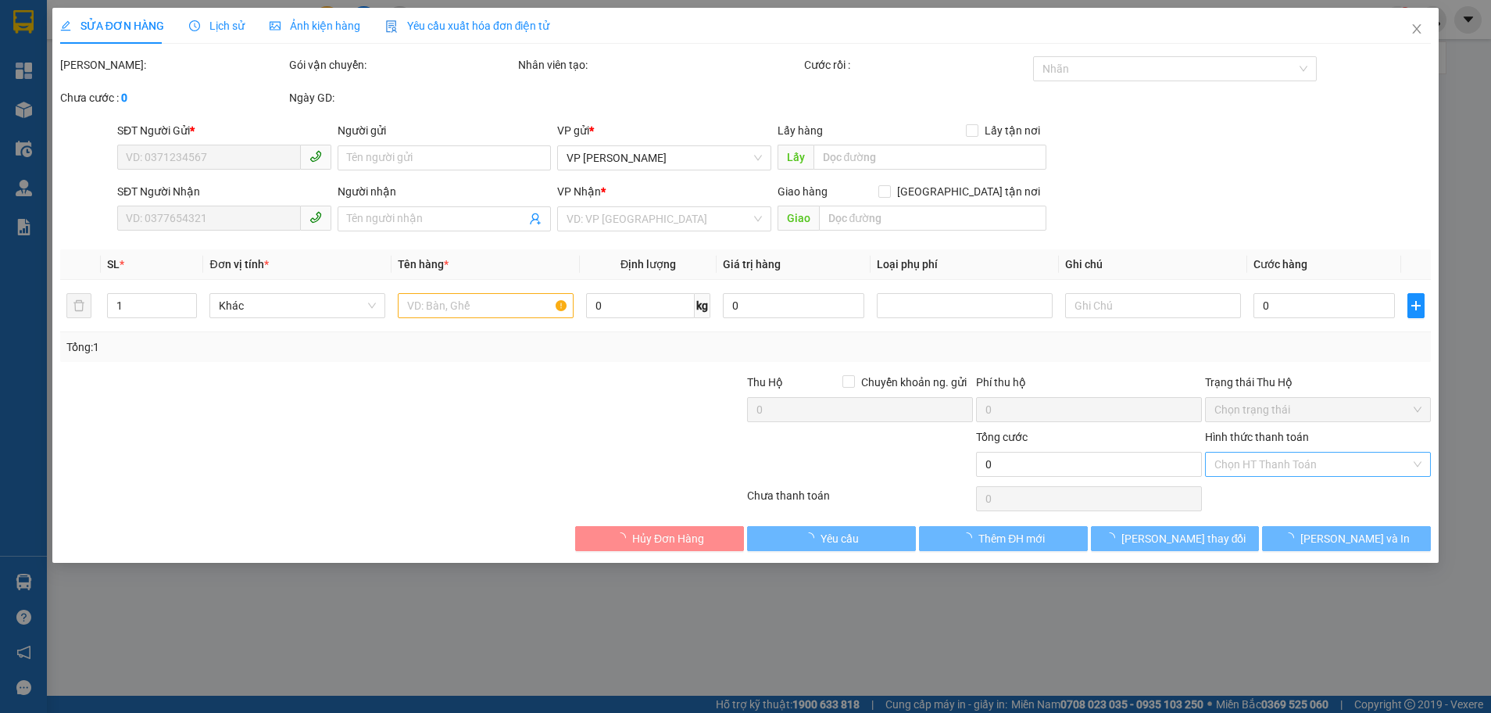
click at [1257, 468] on input "Hình thức thanh toán" at bounding box center [1313, 464] width 196 height 23
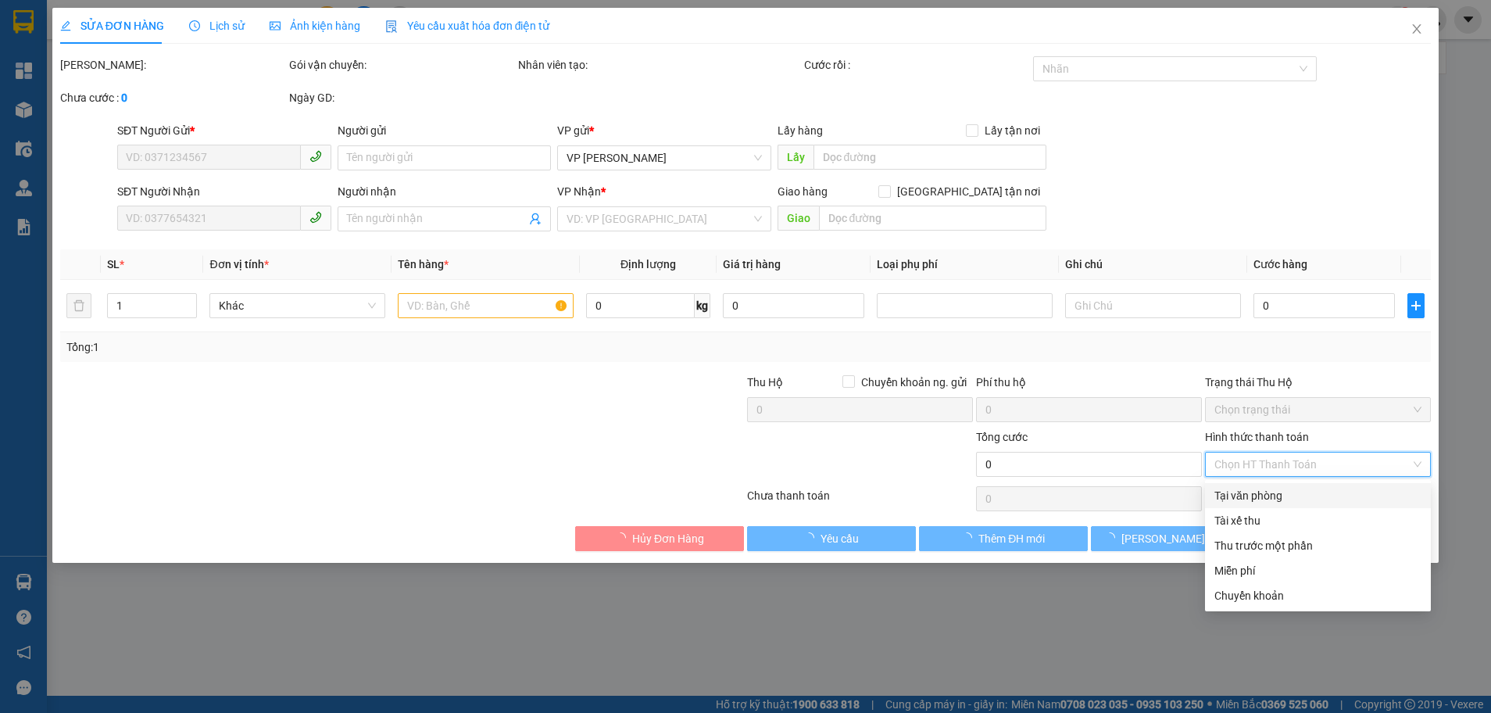
click at [1242, 503] on div "Tại văn phòng" at bounding box center [1318, 495] width 207 height 17
type input "0"
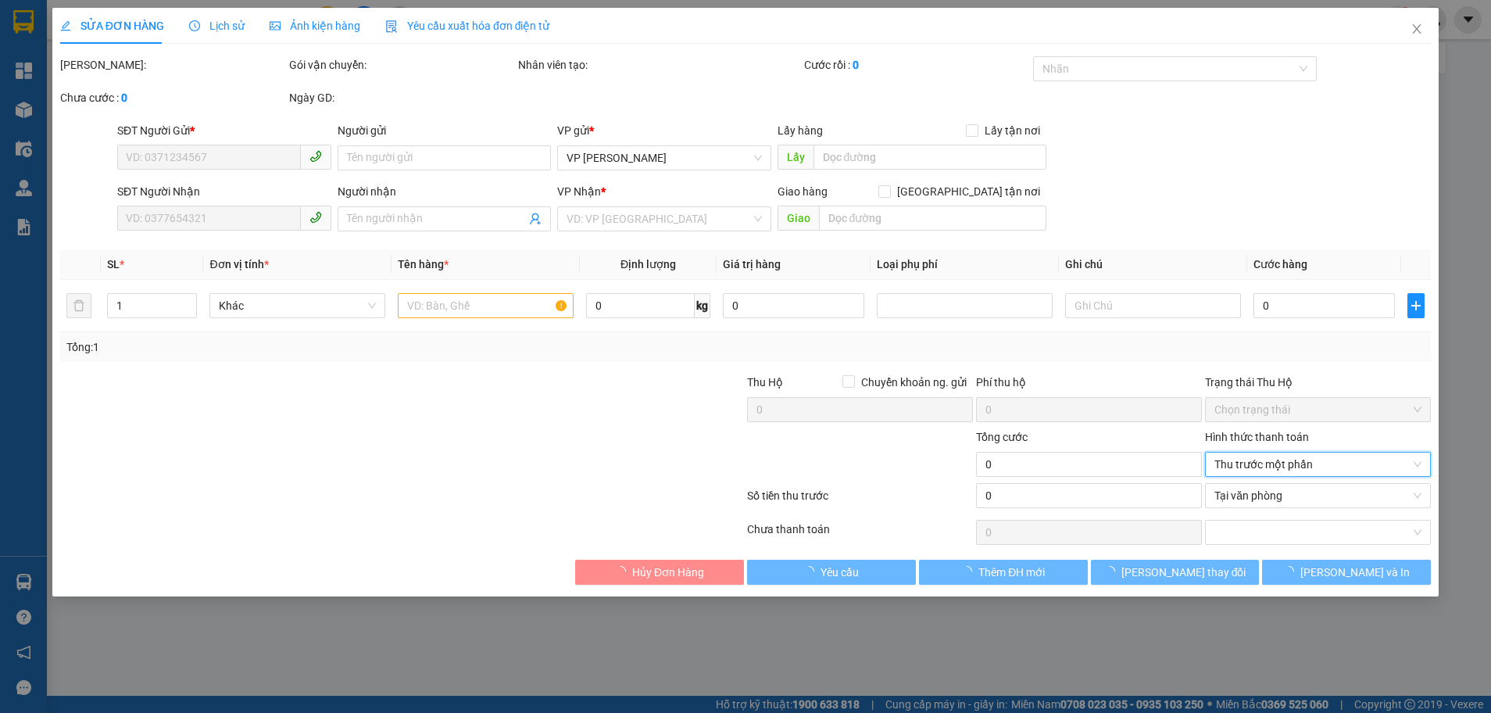
click at [857, 564] on div "SỬA ĐƠN HÀNG Lịch sử Ảnh kiện hàng Yêu cầu xuất hóa đơn điện tử Total Paid Fee …" at bounding box center [745, 356] width 1491 height 713
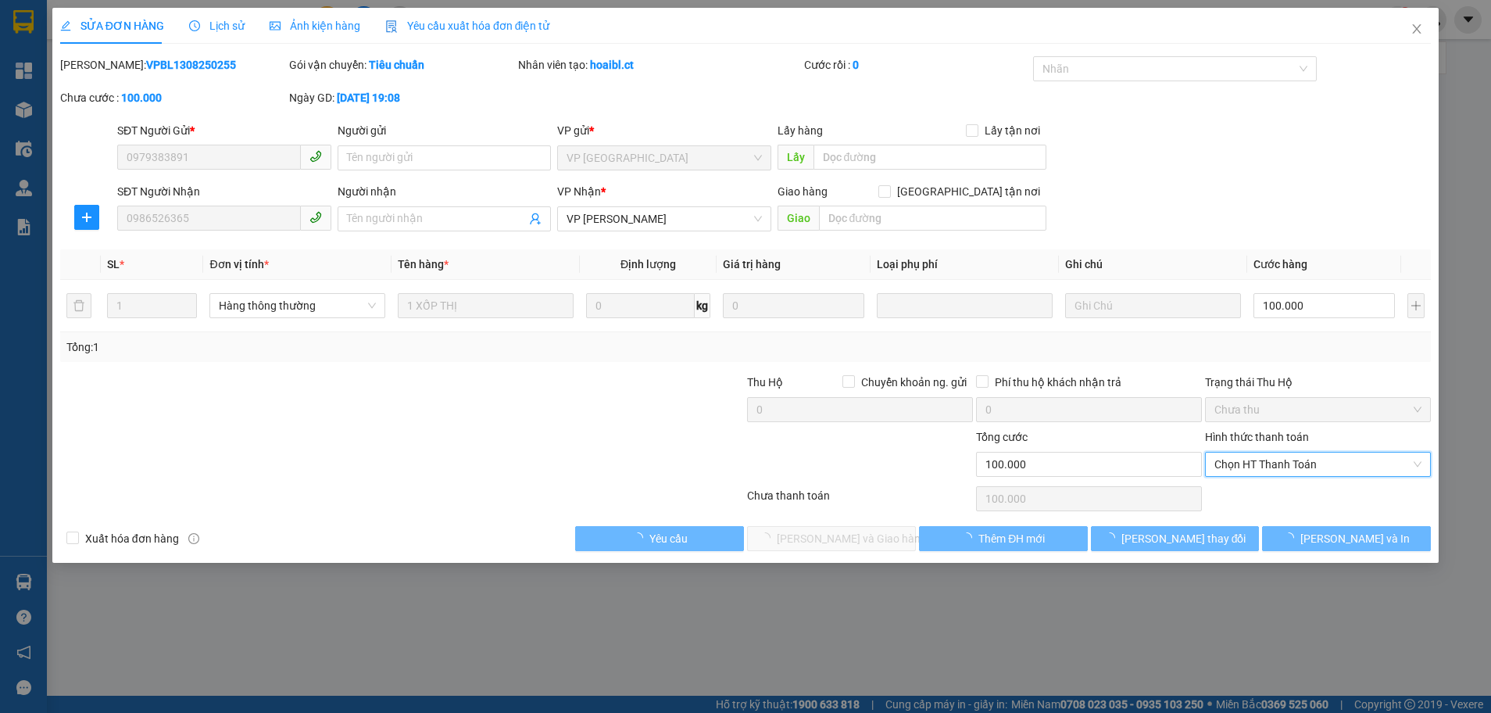
type input "0979383891"
type input "0986526365"
type input "100.000"
click at [1415, 27] on icon "close" at bounding box center [1417, 28] width 9 height 9
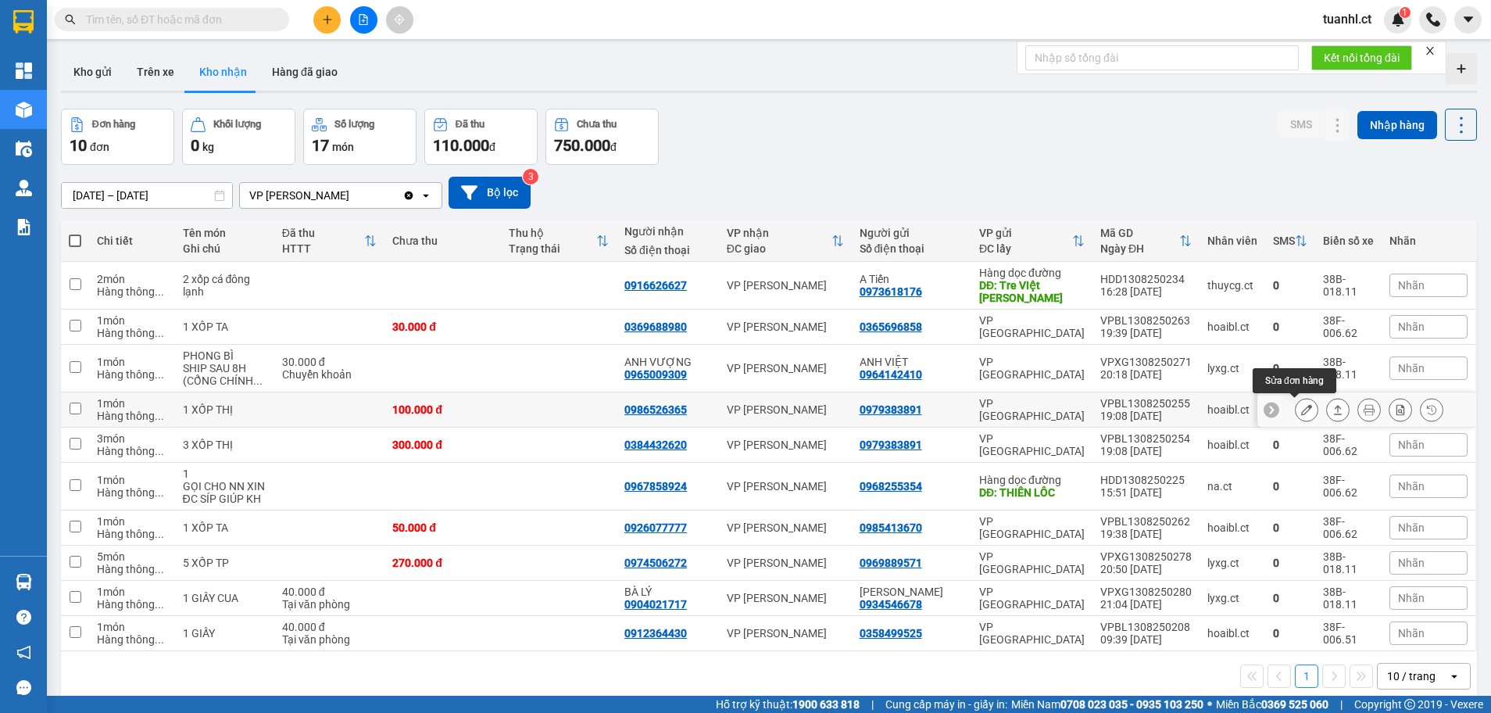
click at [1302, 409] on icon at bounding box center [1307, 409] width 11 height 11
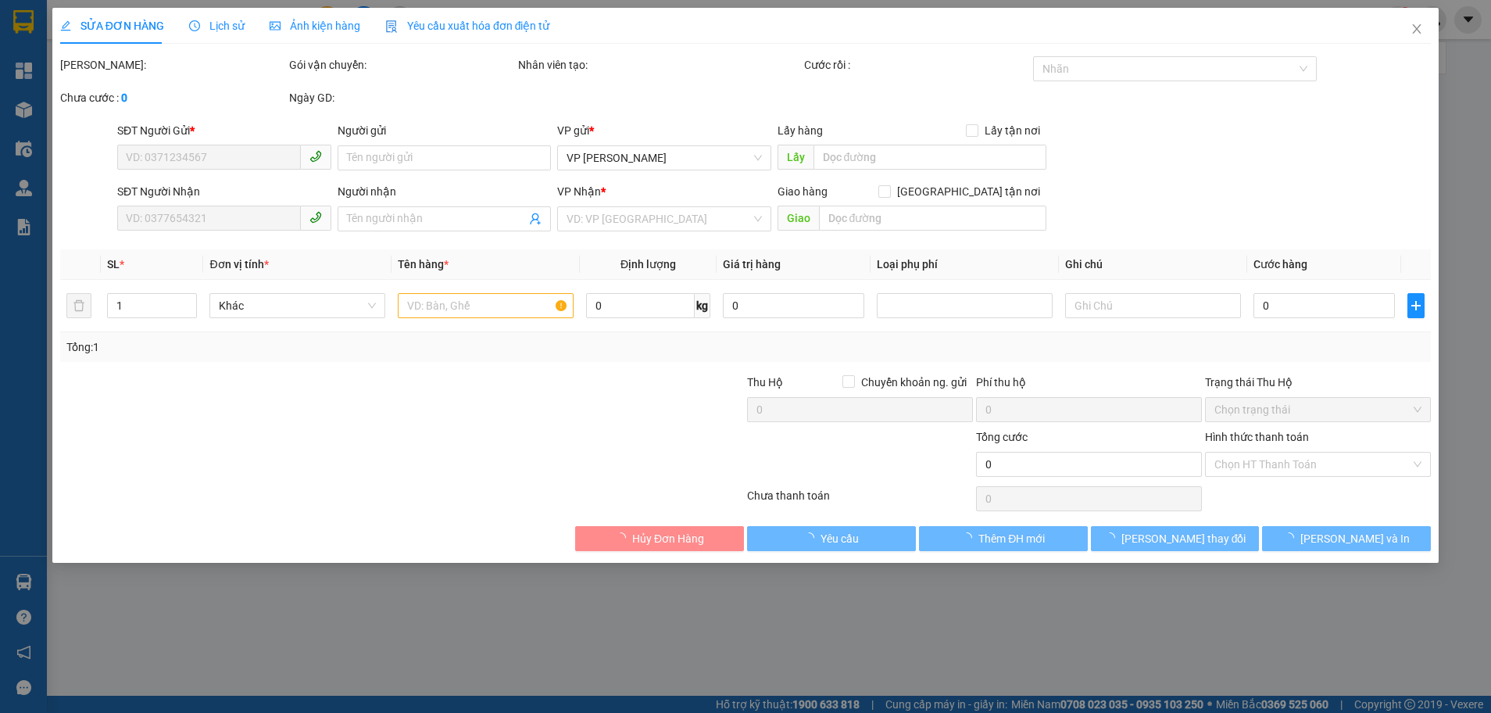
type input "0979383891"
type input "0986526365"
type input "100.000"
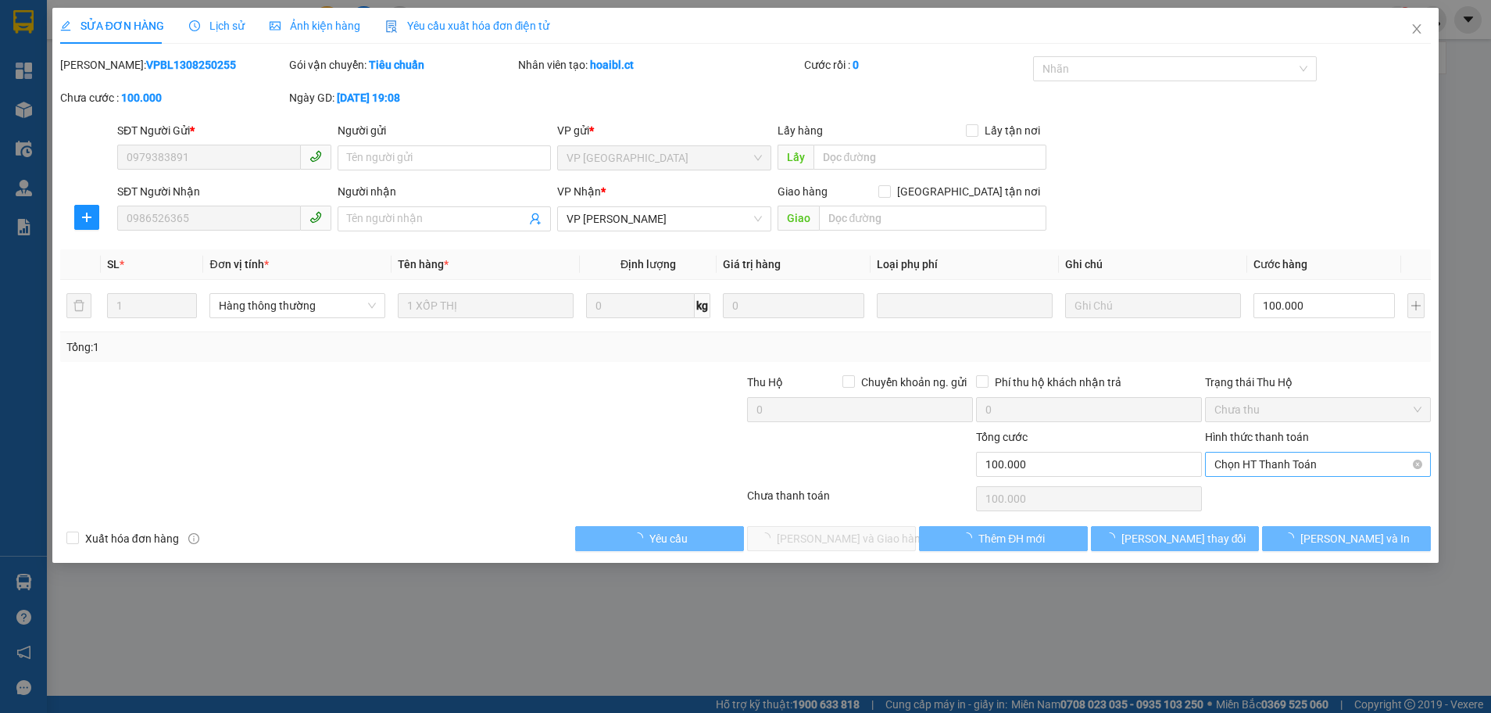
click at [1266, 462] on span "Chọn HT Thanh Toán" at bounding box center [1318, 464] width 207 height 23
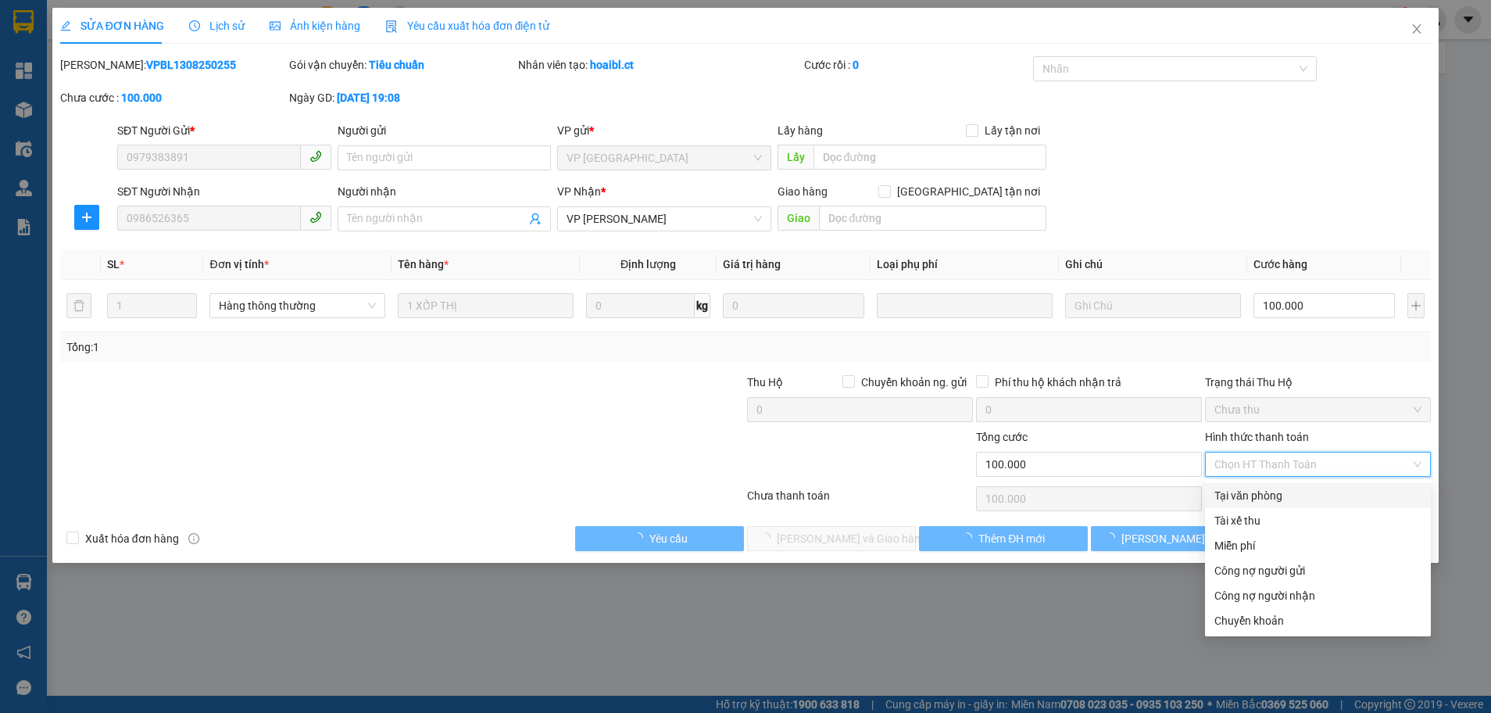
click at [1262, 489] on div "Tại văn phòng" at bounding box center [1318, 495] width 207 height 17
type input "0"
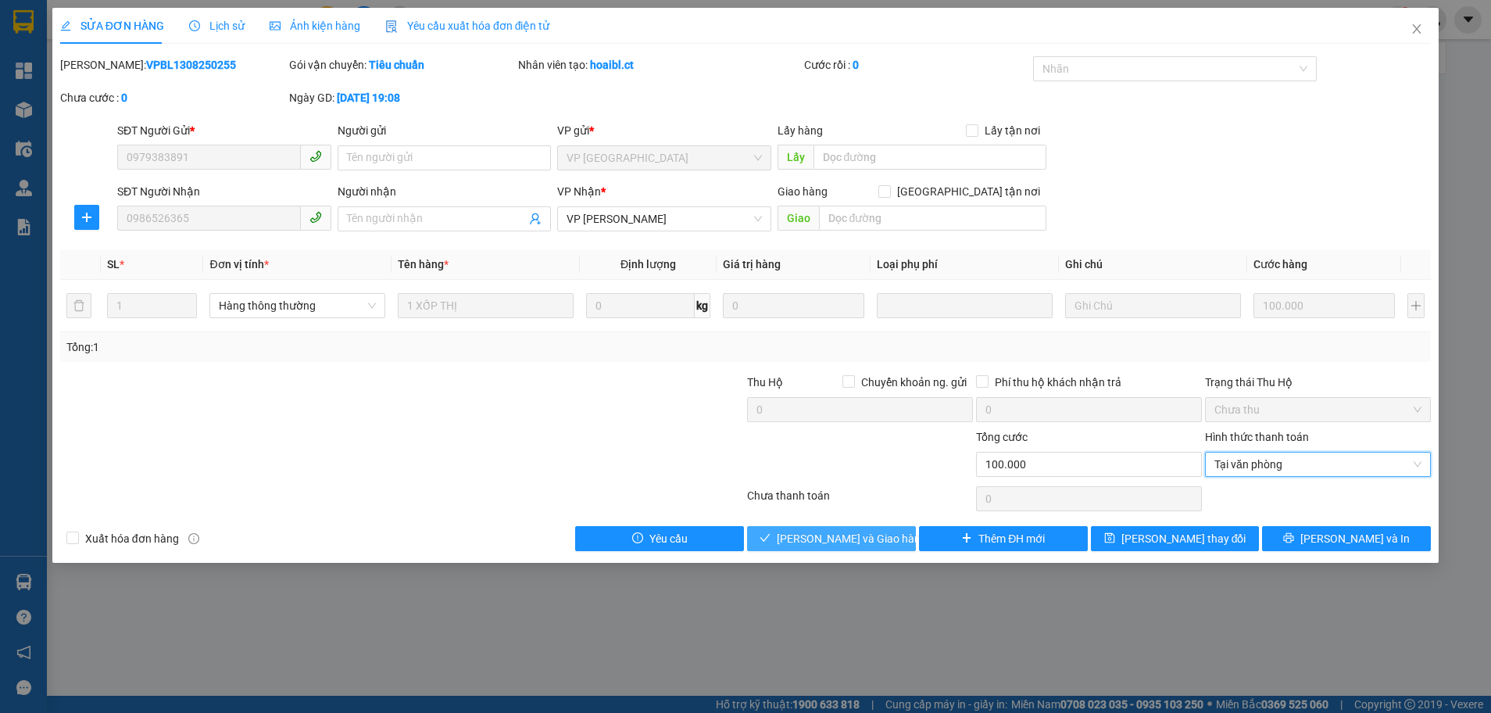
click at [831, 539] on span "Lưu và Giao hàng" at bounding box center [852, 538] width 150 height 17
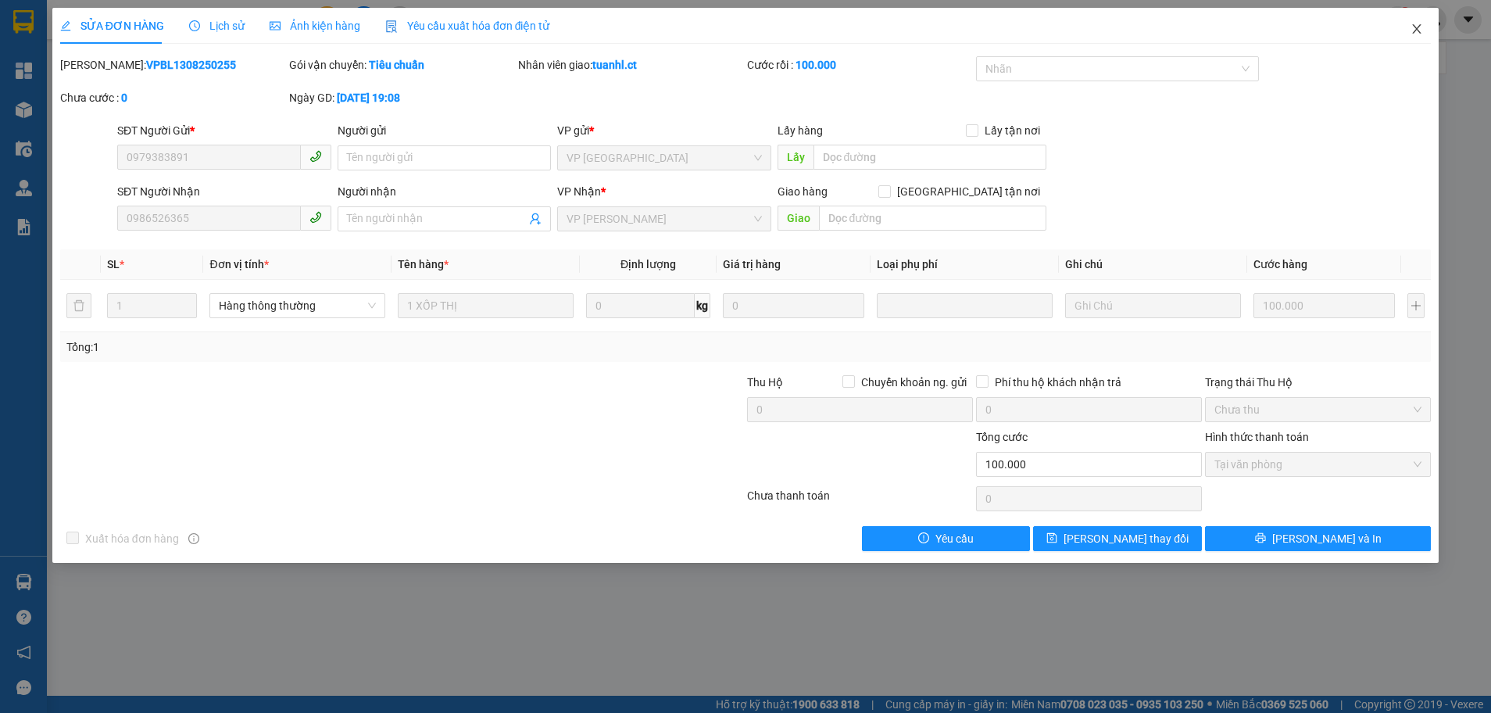
click at [1413, 25] on icon "close" at bounding box center [1417, 29] width 13 height 13
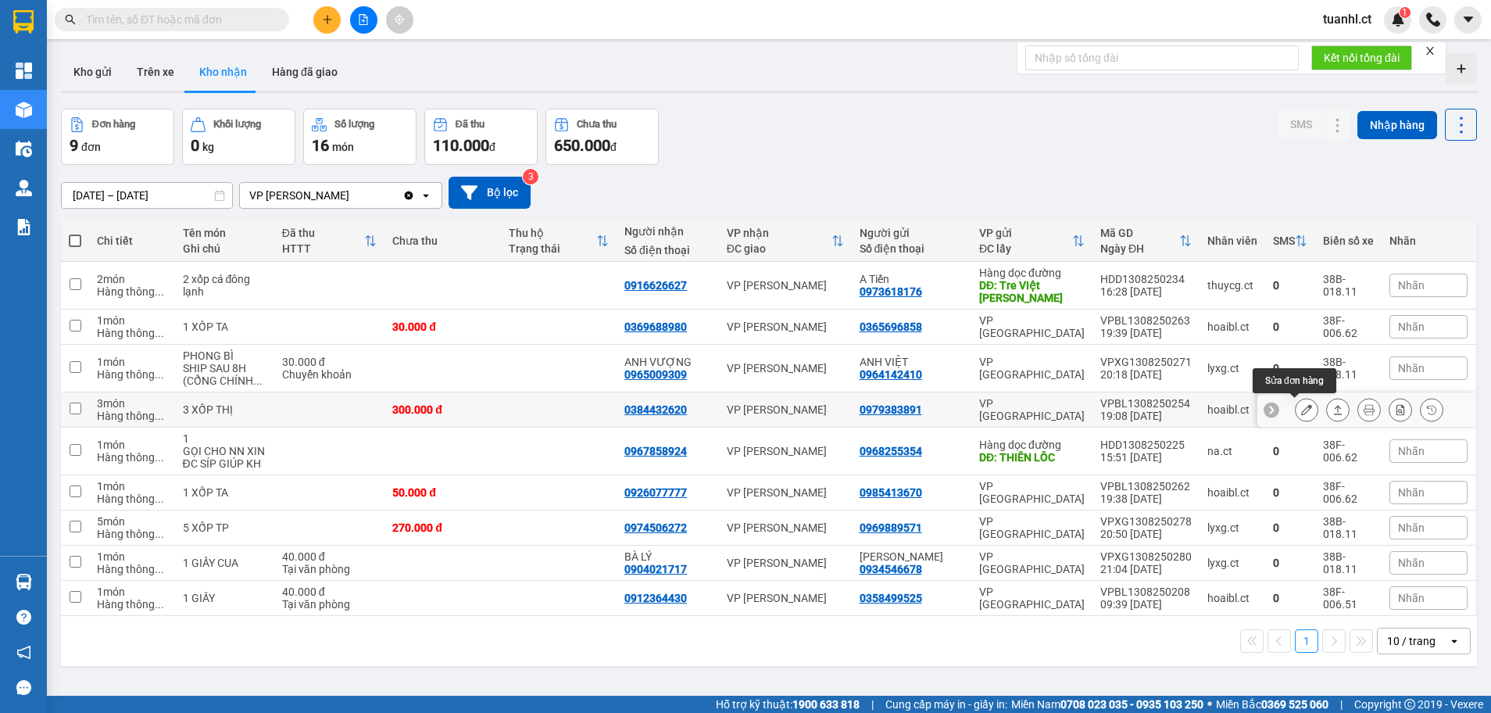
click at [1302, 411] on icon at bounding box center [1307, 409] width 11 height 11
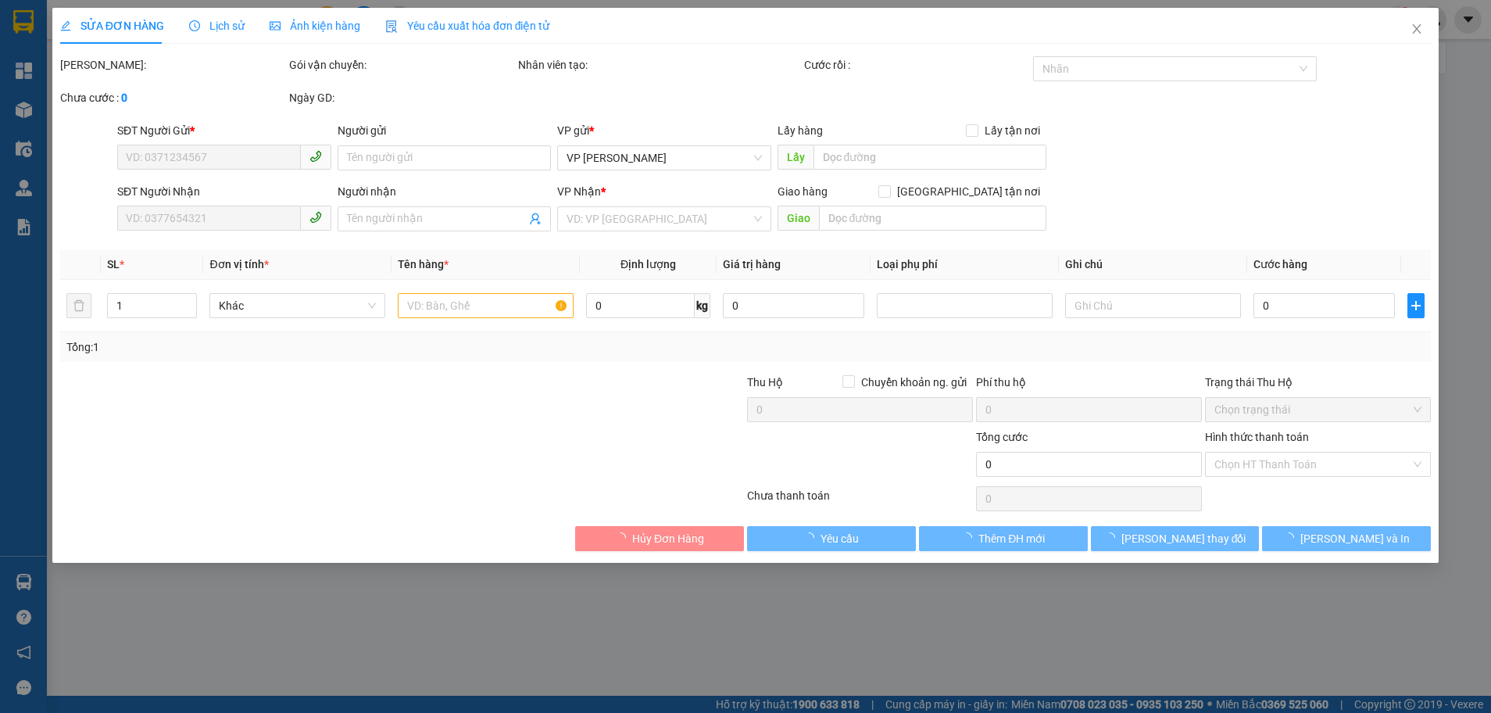
type input "0979383891"
type input "0384432620"
type input "300.000"
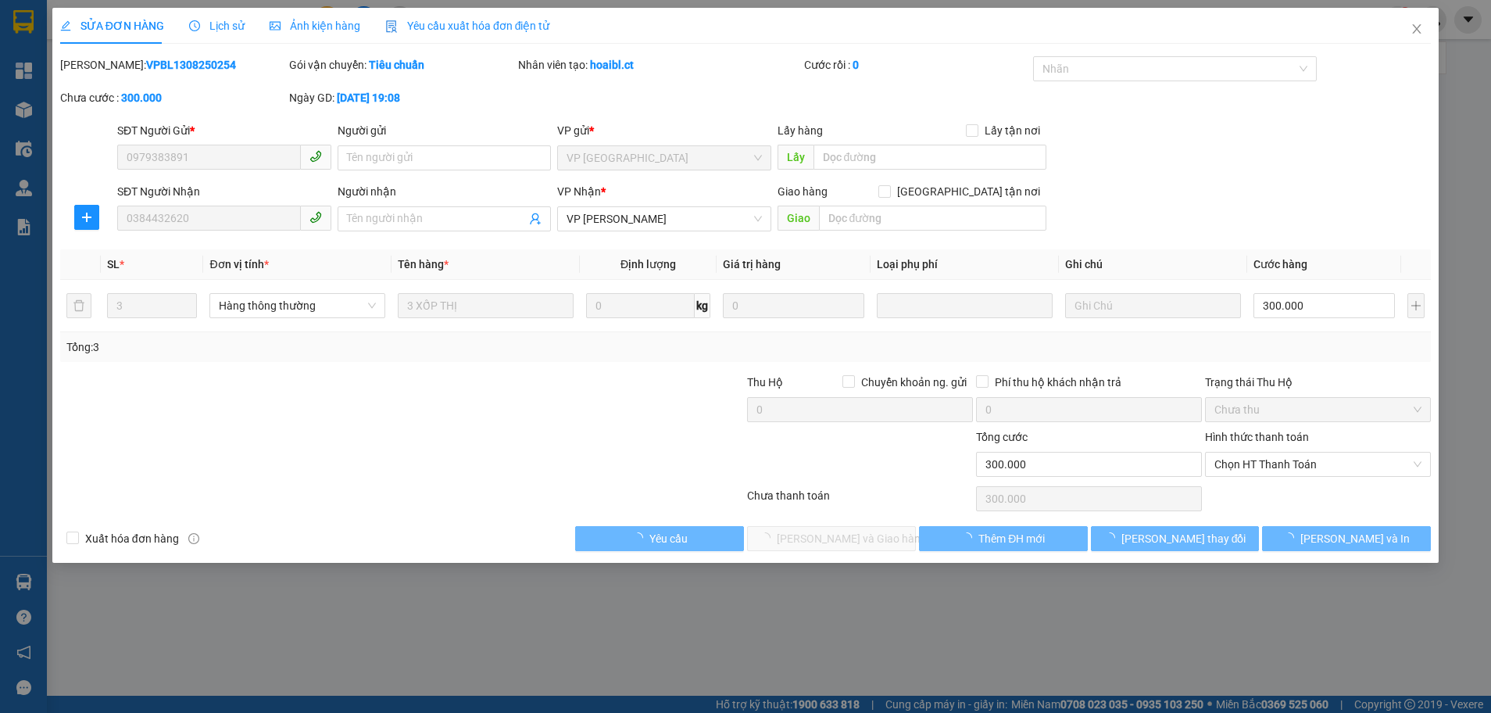
click at [1283, 460] on span "Chọn HT Thanh Toán" at bounding box center [1318, 464] width 207 height 23
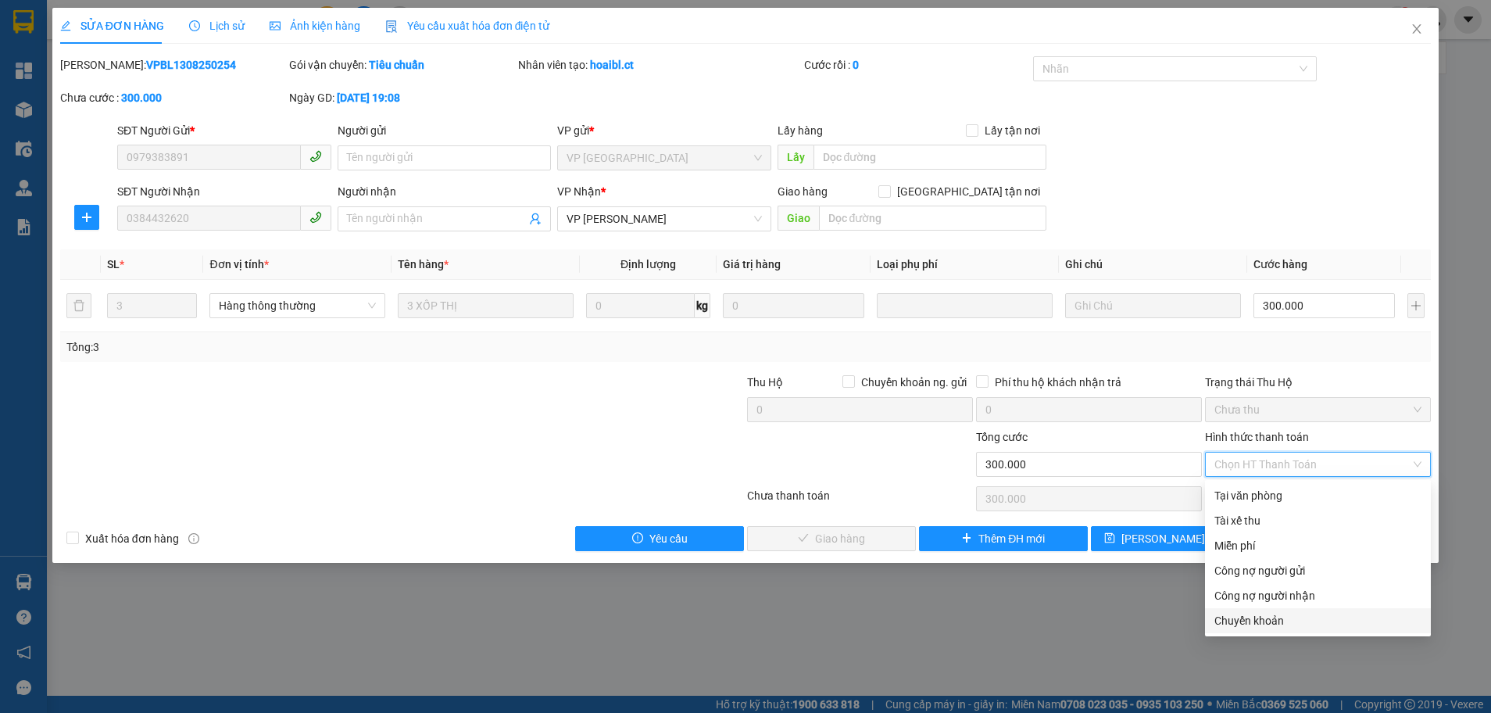
click at [1254, 628] on div "Chuyển khoản" at bounding box center [1318, 620] width 207 height 17
type input "0"
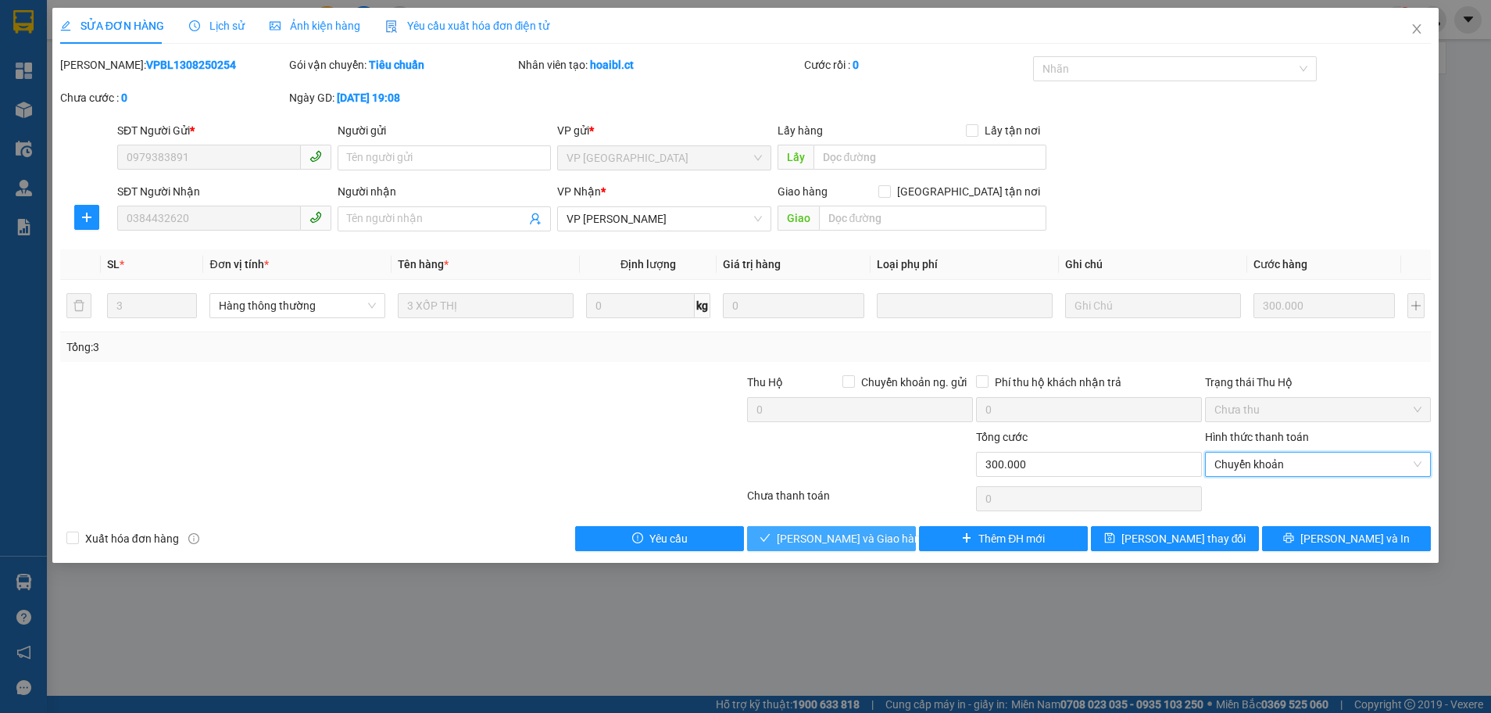
click at [827, 543] on span "Lưu và Giao hàng" at bounding box center [852, 538] width 150 height 17
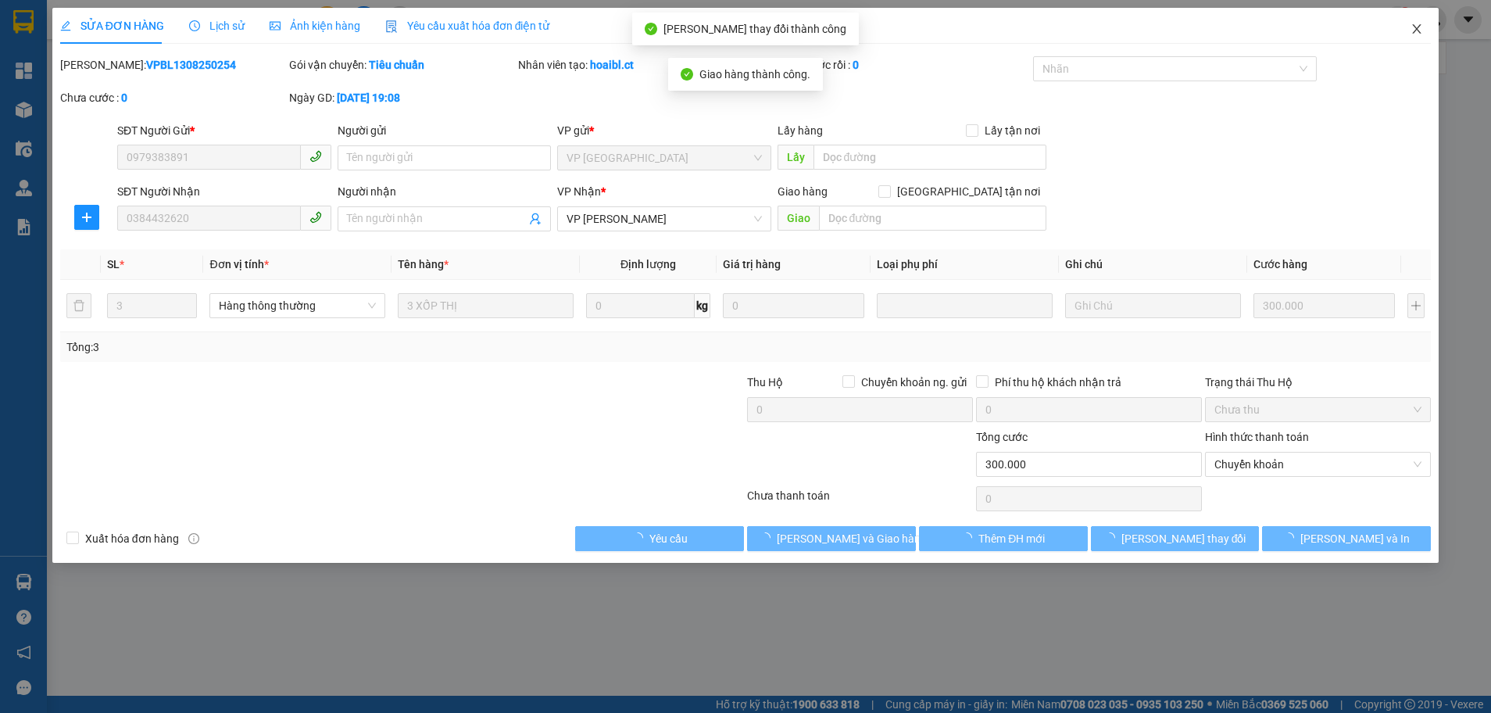
click at [1416, 32] on icon "close" at bounding box center [1417, 28] width 9 height 9
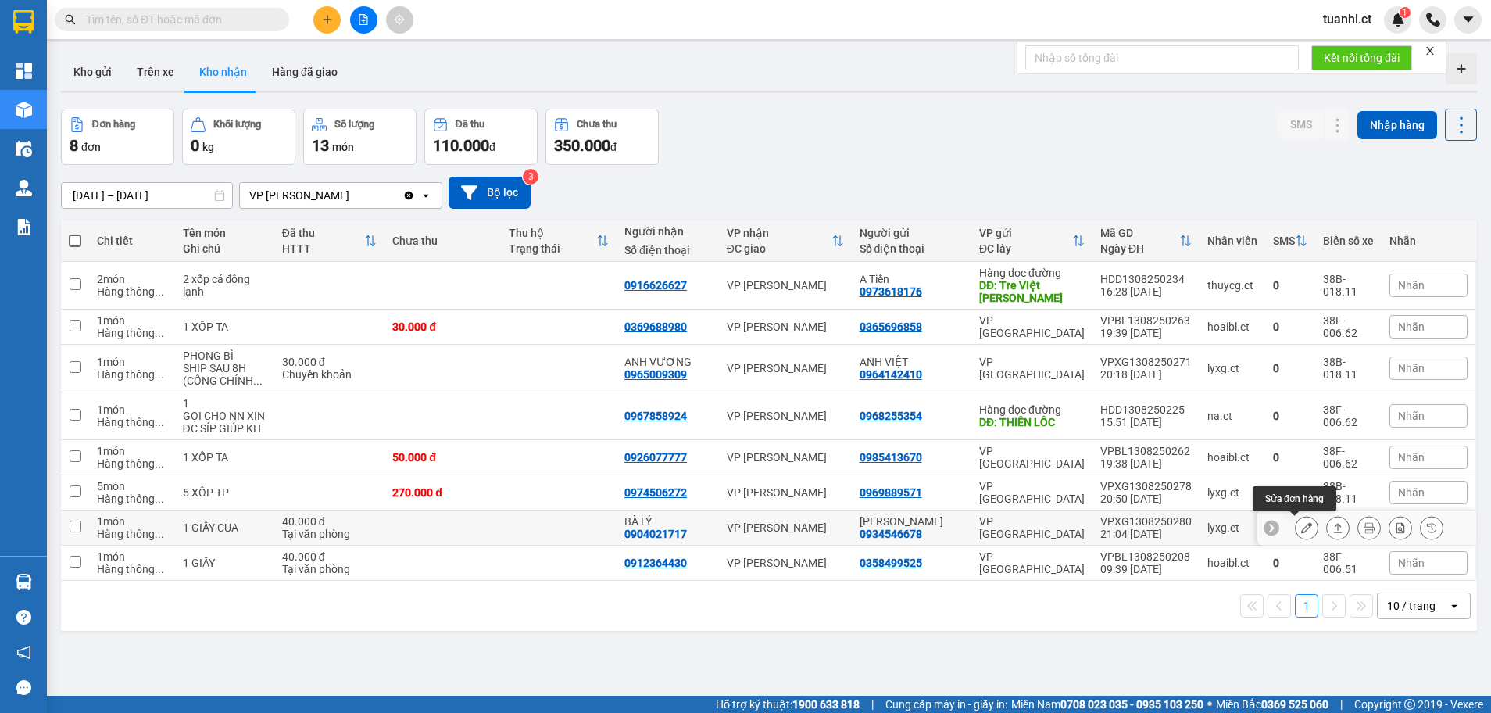
click at [1296, 525] on button at bounding box center [1307, 527] width 22 height 27
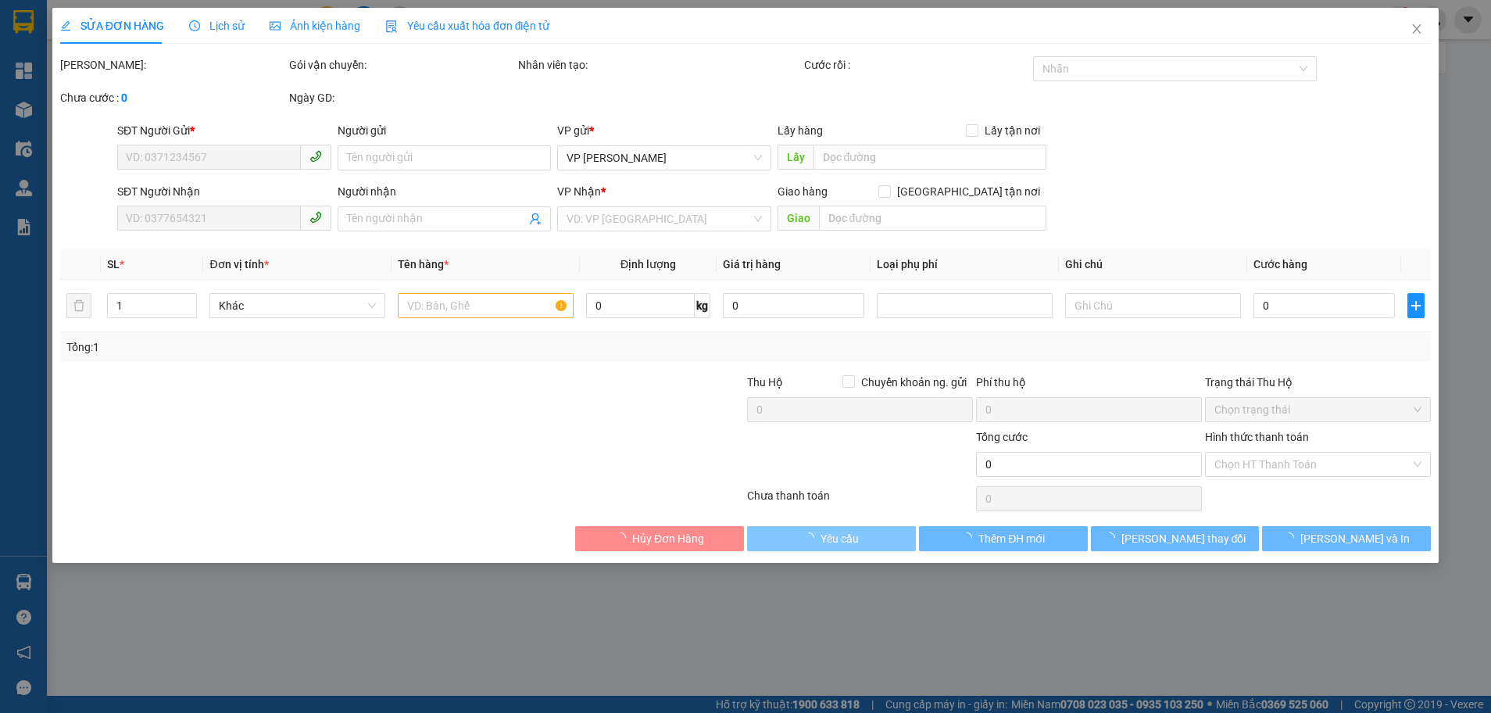
type input "0934546678"
type input "ANH CHUNG"
type input "0904021717"
type input "BÀ LÝ"
type input "40.000"
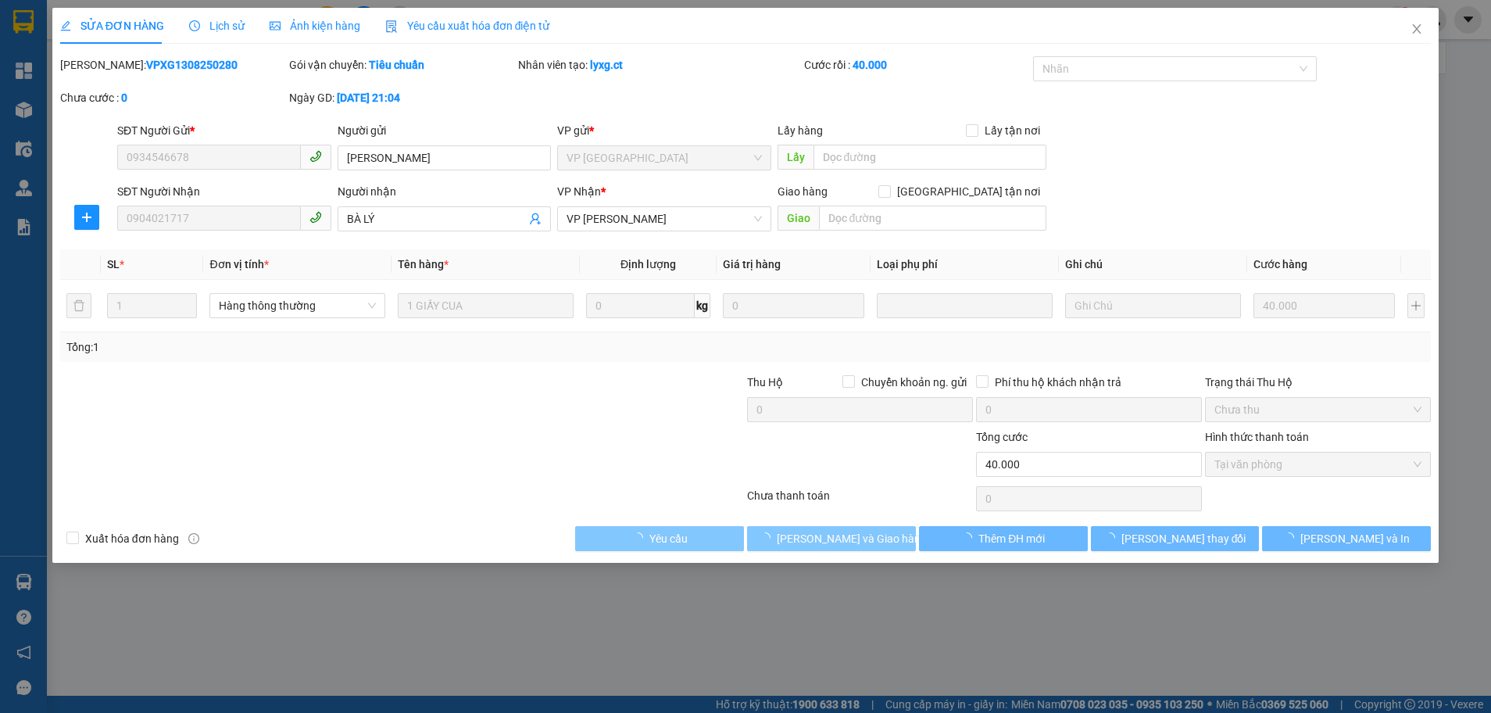
click at [836, 542] on span "Lưu và Giao hàng" at bounding box center [852, 538] width 150 height 17
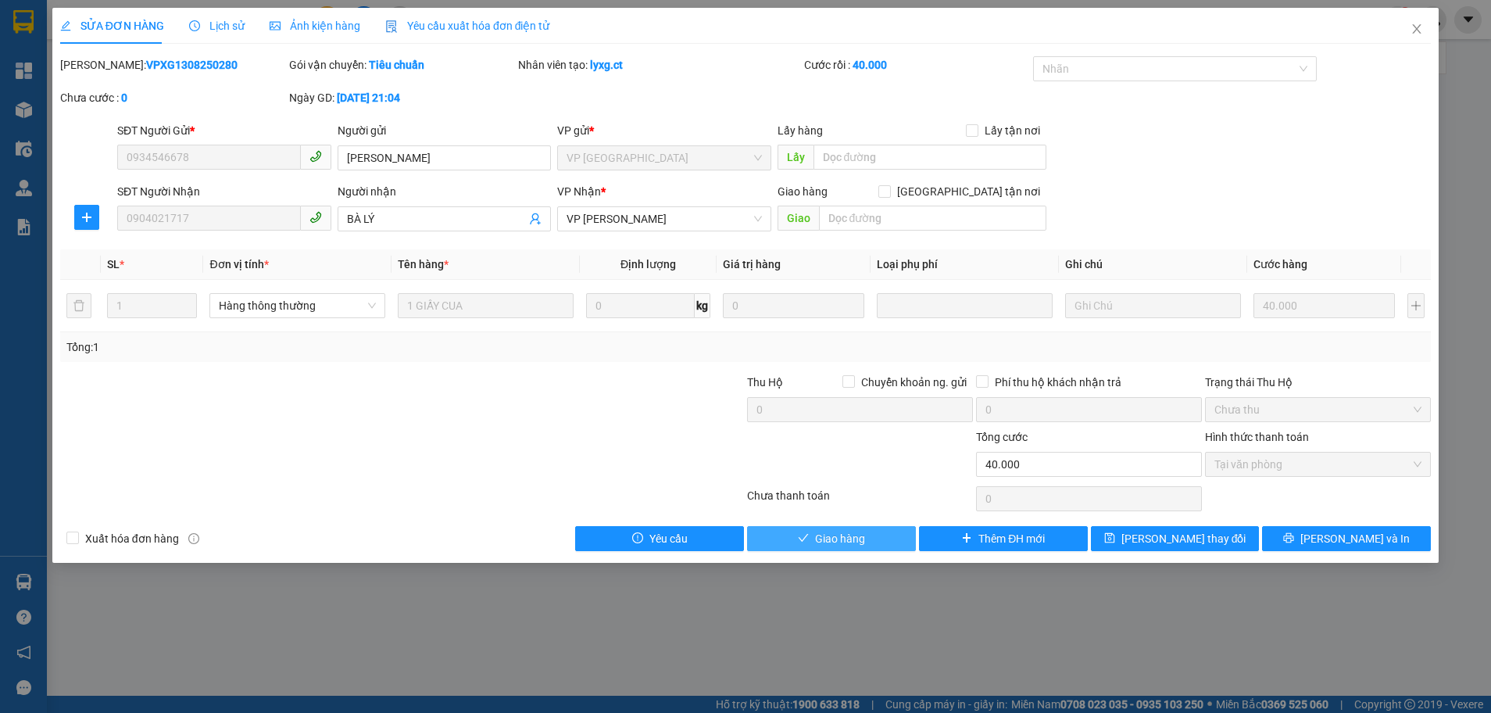
click at [848, 540] on span "Giao hàng" at bounding box center [840, 538] width 50 height 17
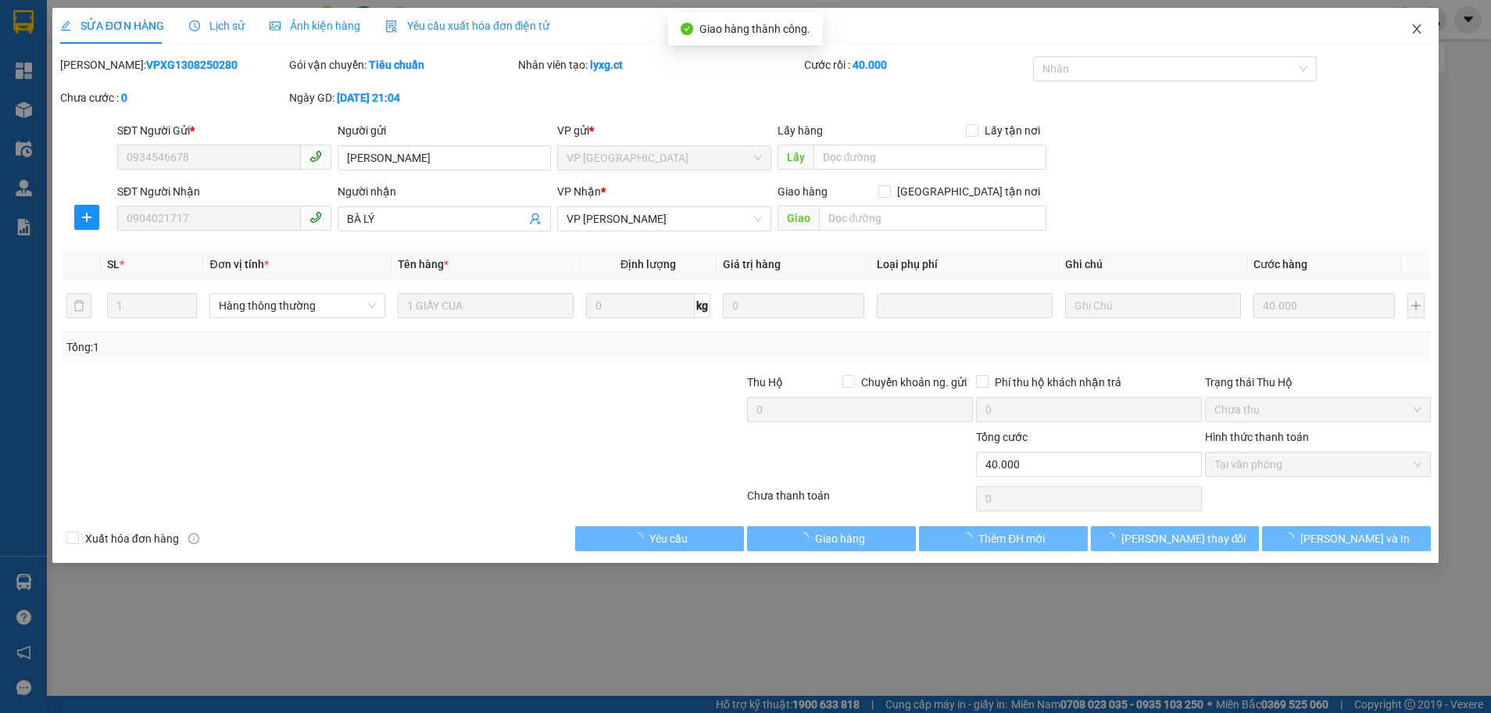
click at [1420, 31] on icon "close" at bounding box center [1417, 29] width 13 height 13
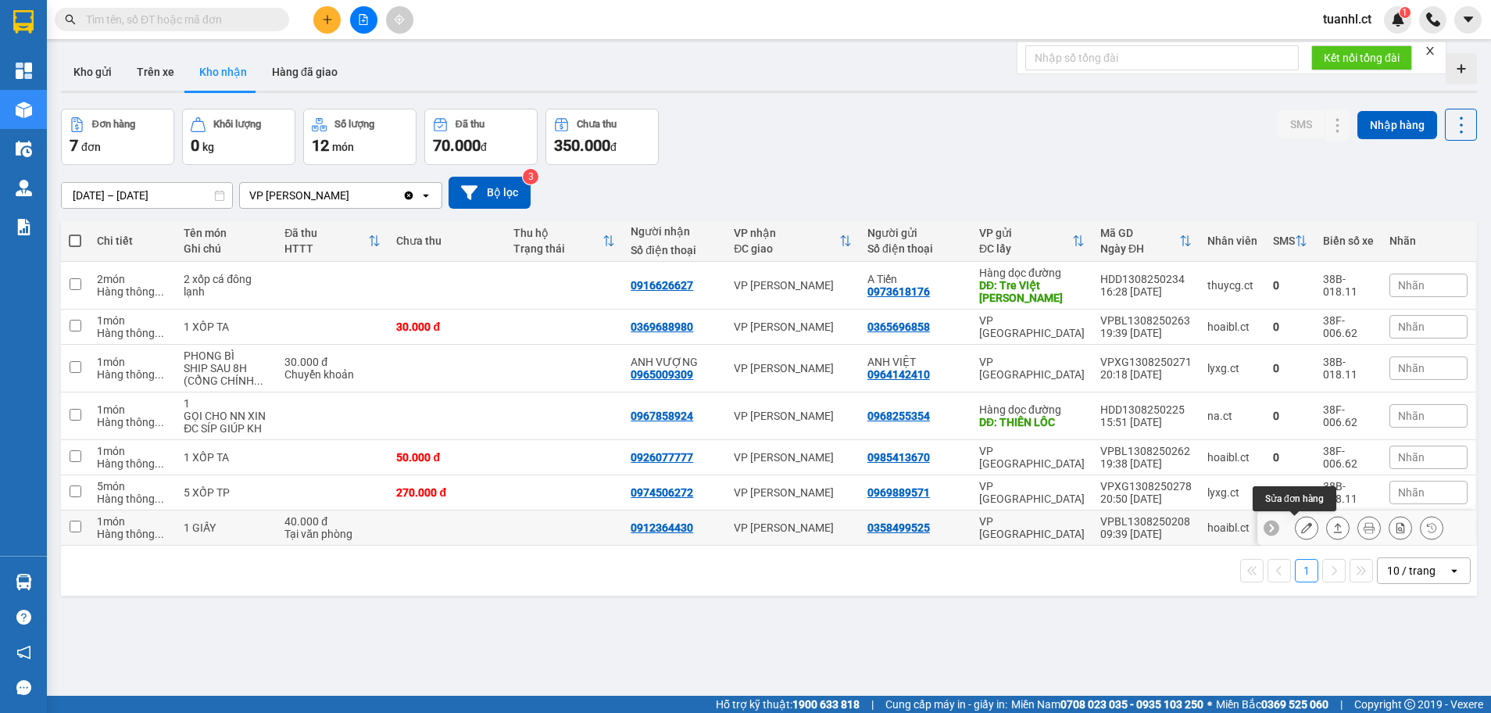
click at [1302, 528] on icon at bounding box center [1307, 527] width 11 height 11
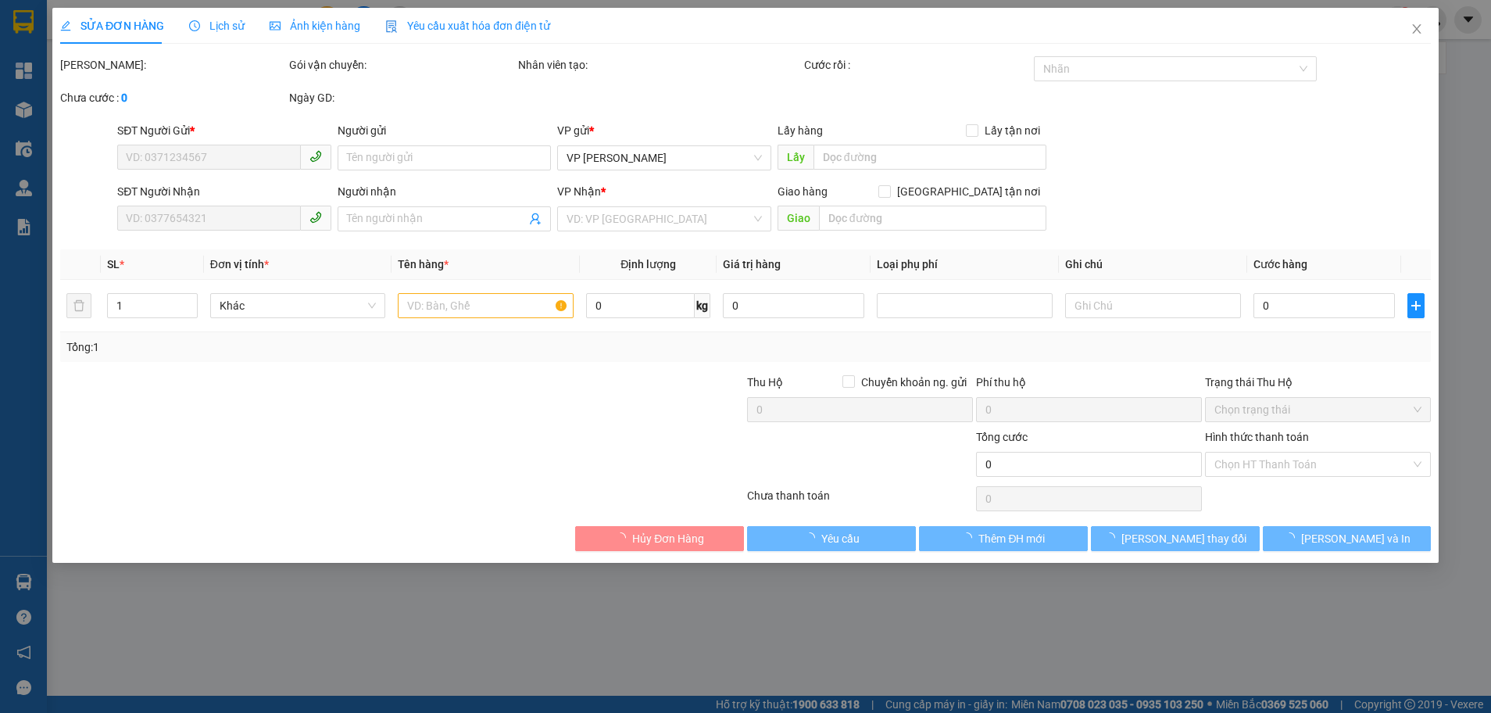
type input "0358499525"
type input "0912364430"
type input "40.000"
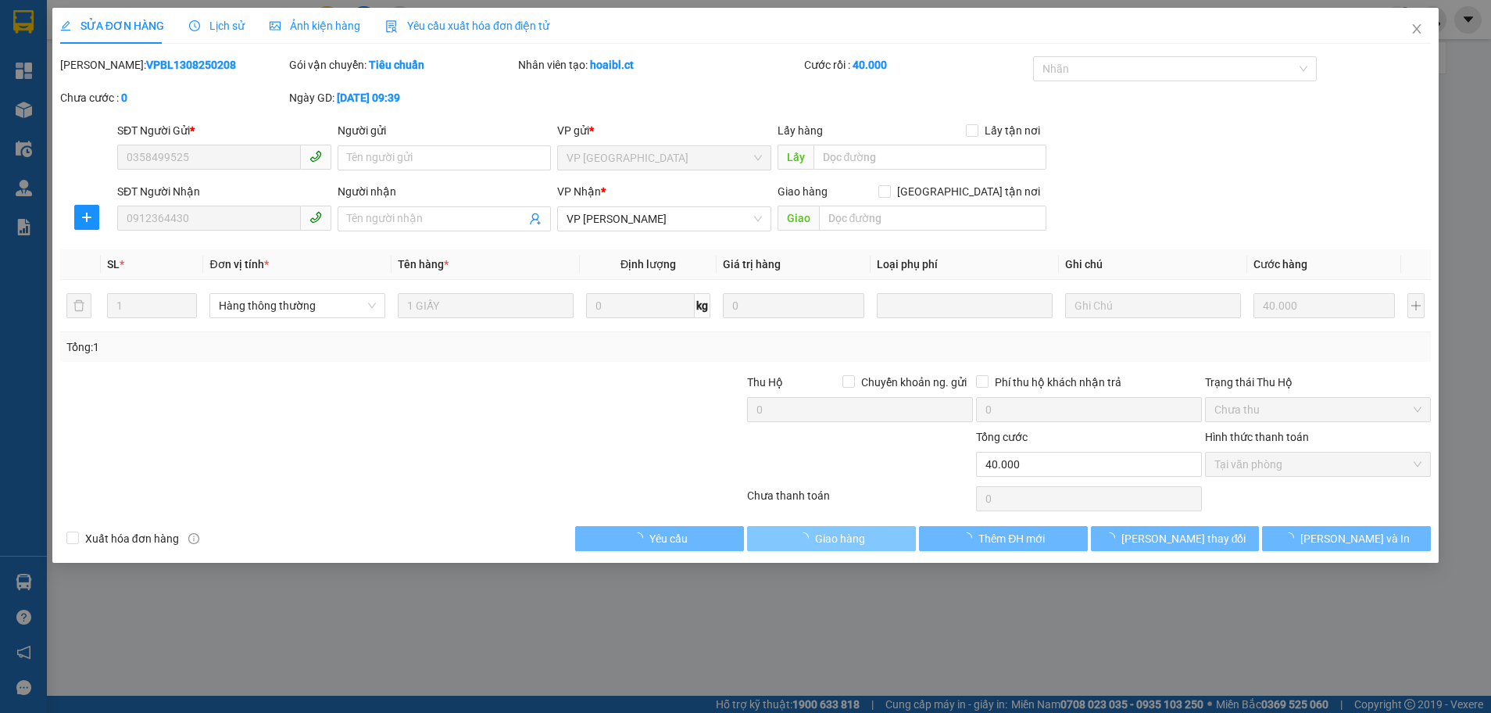
click at [833, 543] on span "Giao hàng" at bounding box center [840, 538] width 50 height 17
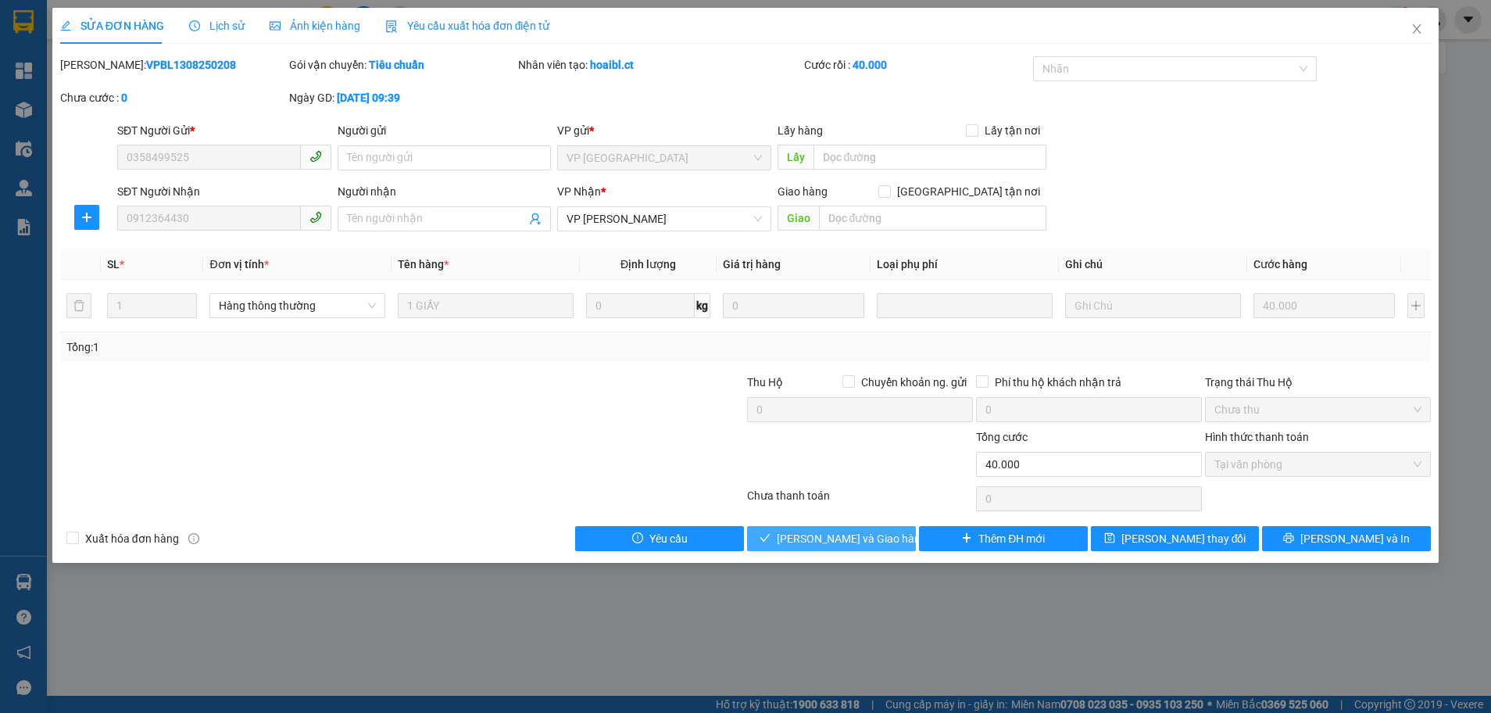
click at [840, 541] on span "Lưu và Giao hàng" at bounding box center [852, 538] width 150 height 17
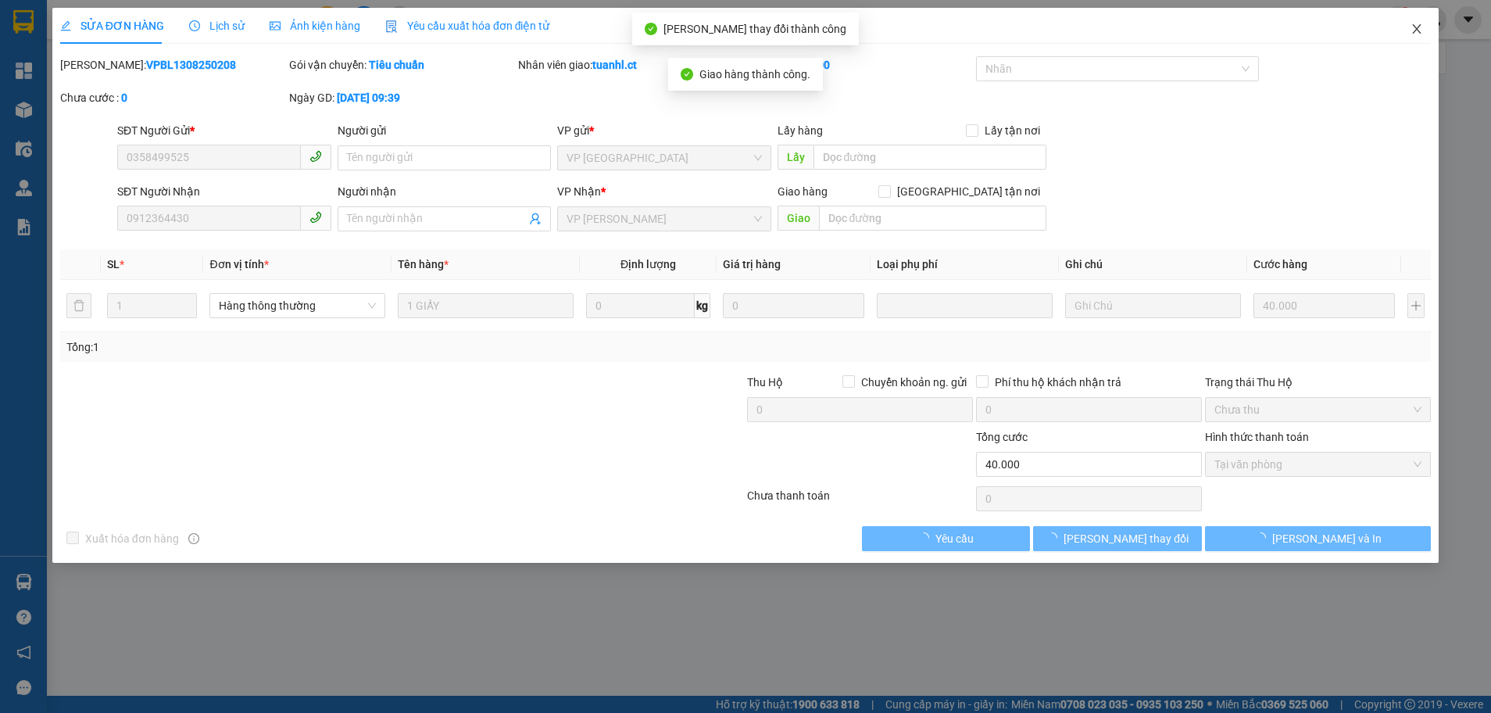
click at [1419, 29] on icon "close" at bounding box center [1417, 29] width 13 height 13
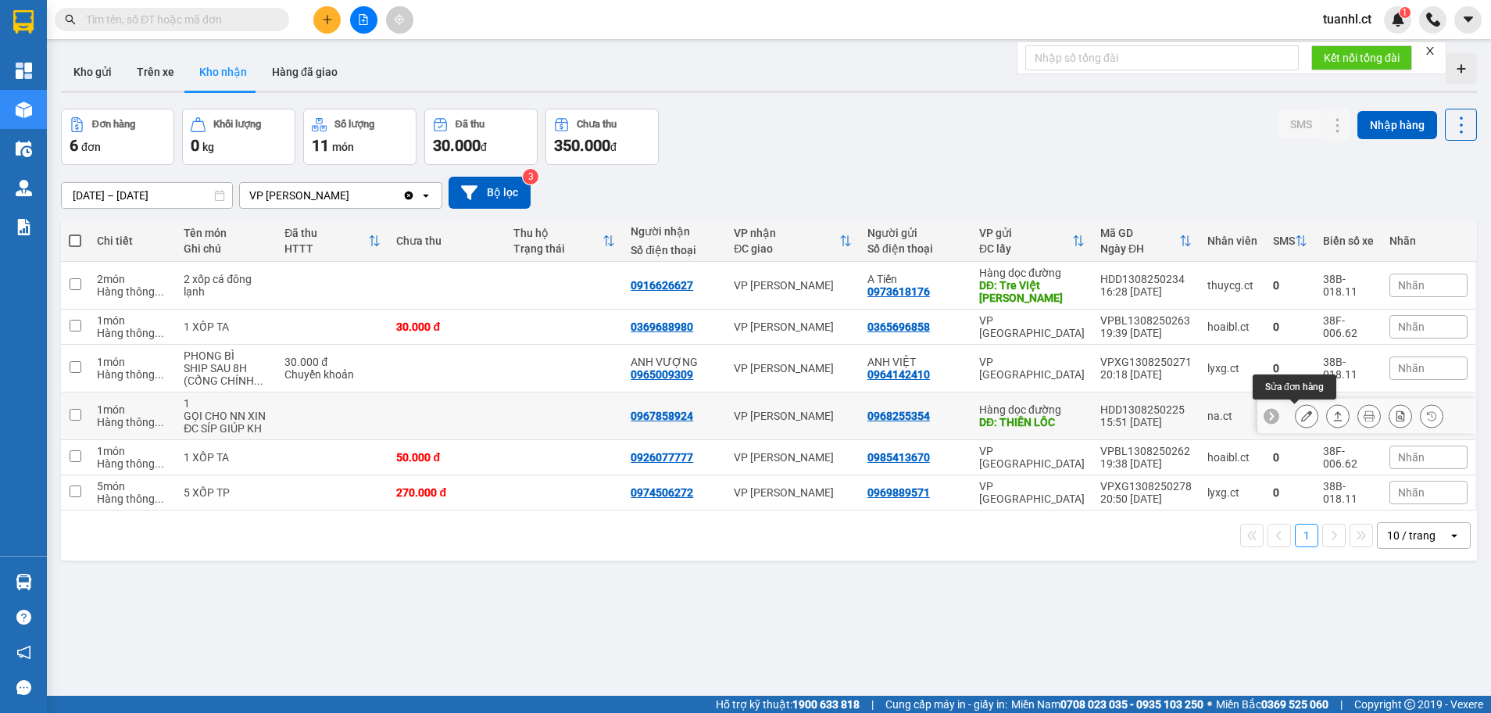
click at [1296, 406] on button at bounding box center [1307, 416] width 22 height 27
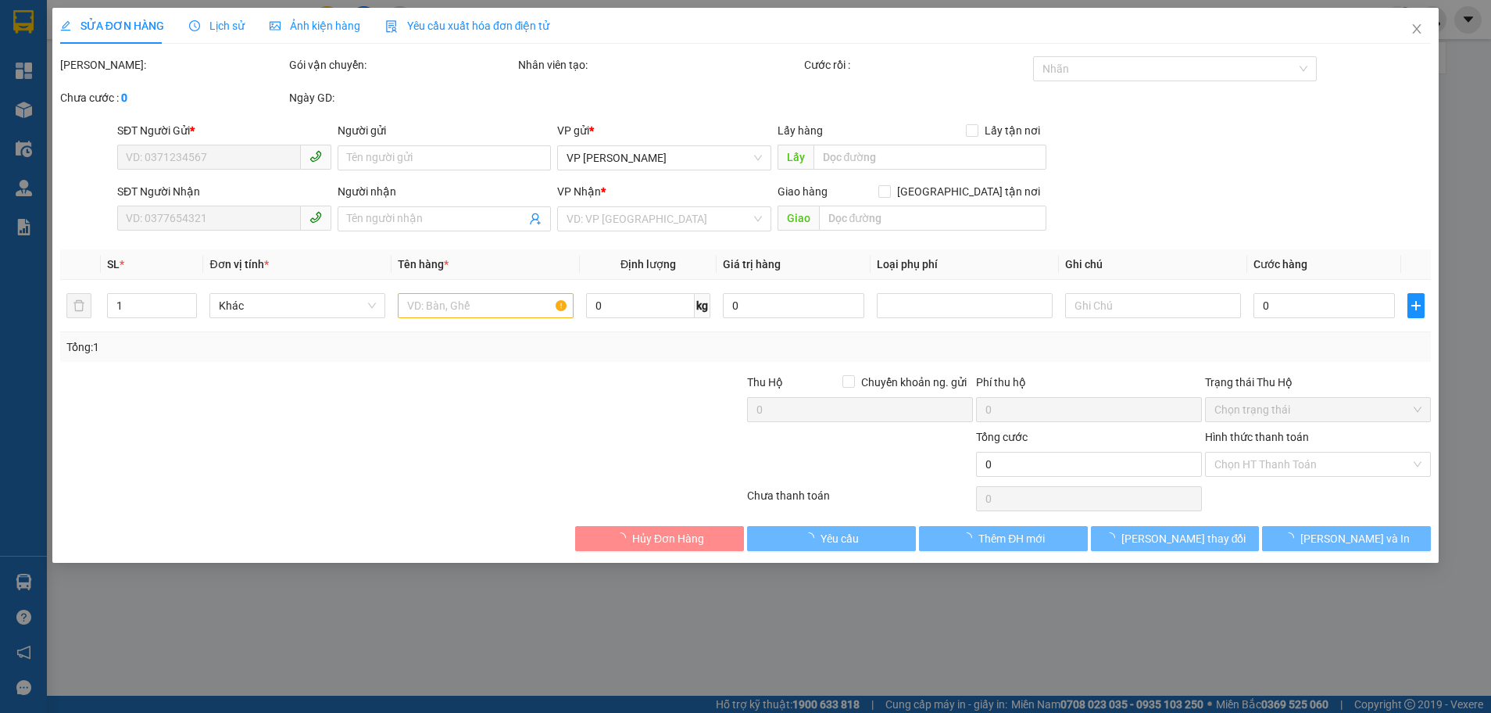
type input "0968255354"
type input "THIÊN LÔC"
type input "0967858924"
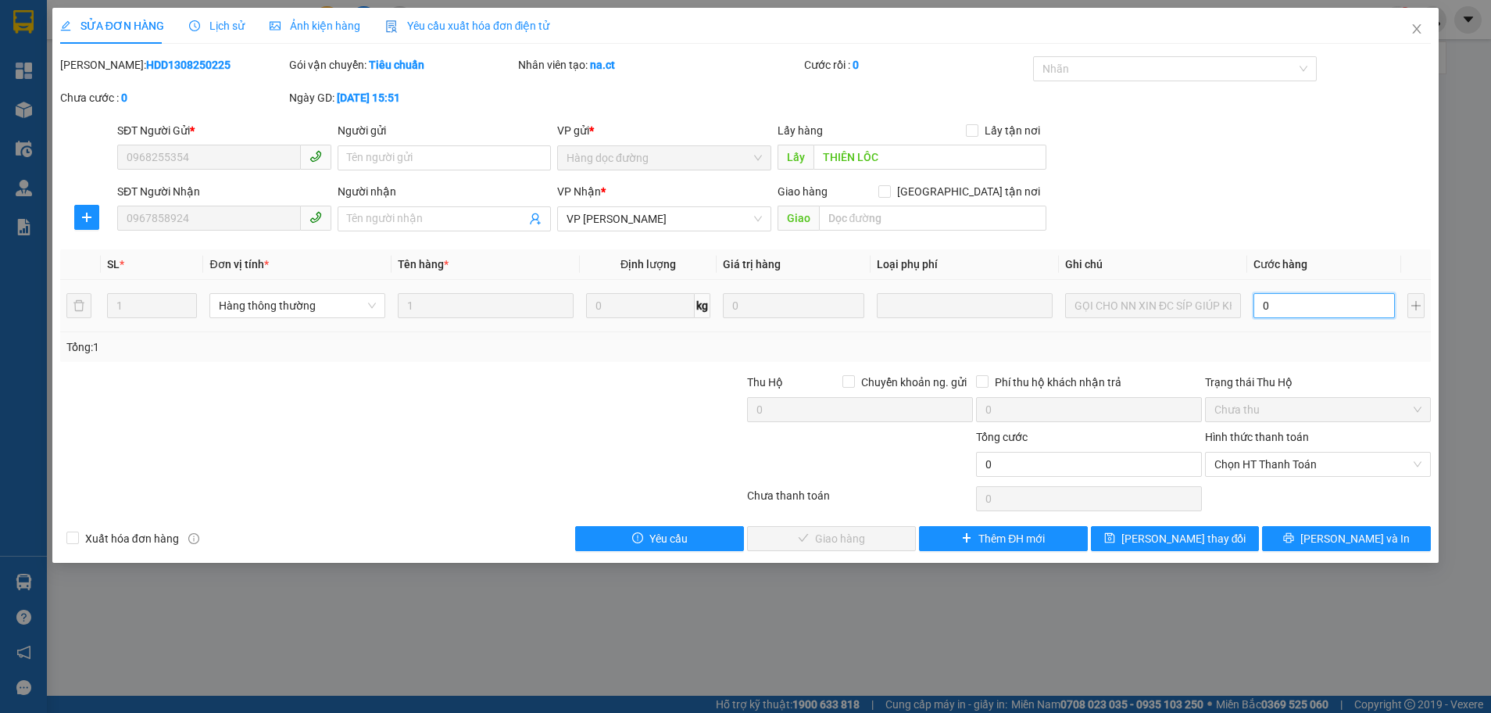
click at [1276, 307] on input "0" at bounding box center [1324, 305] width 141 height 25
type input "3"
type input "30"
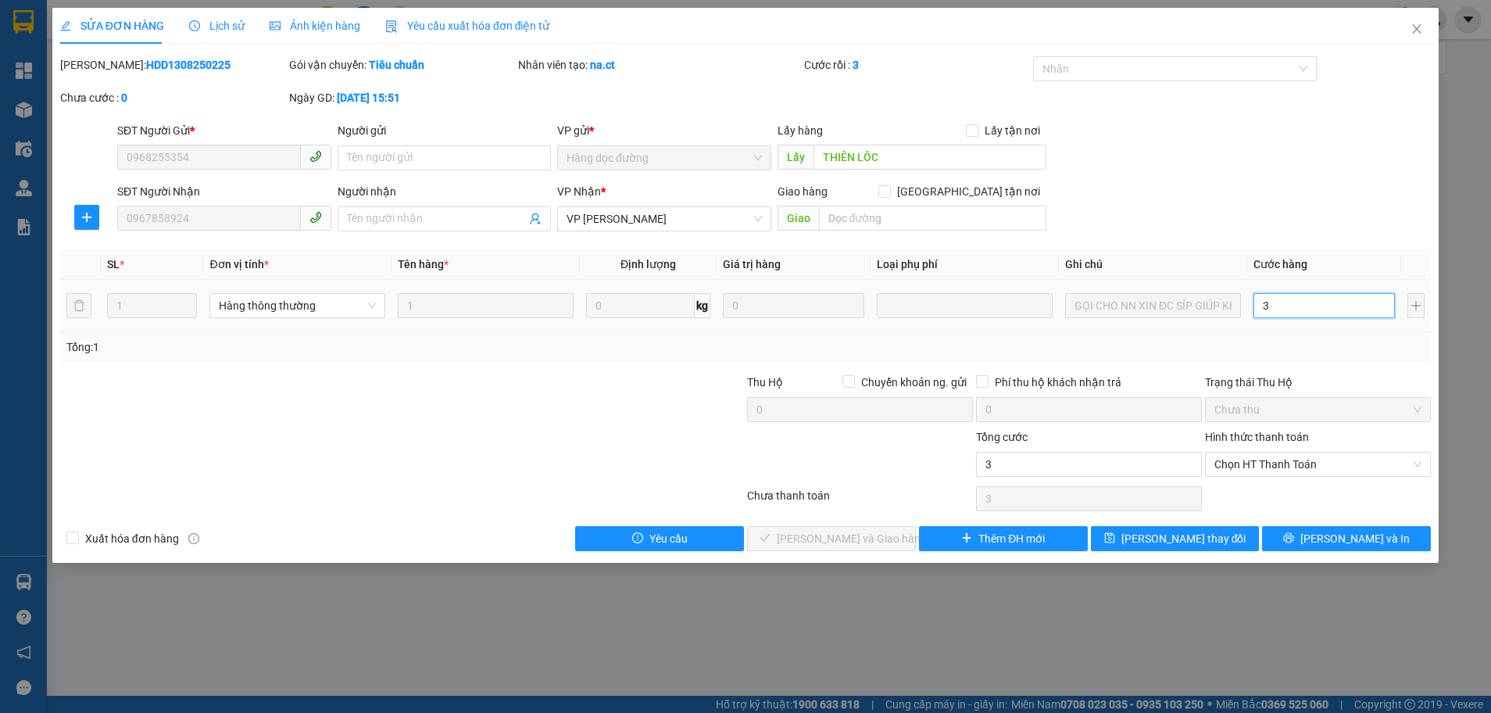
type input "30"
click at [1273, 470] on span "Chọn HT Thanh Toán" at bounding box center [1318, 464] width 207 height 23
type input "30"
type input "30.000"
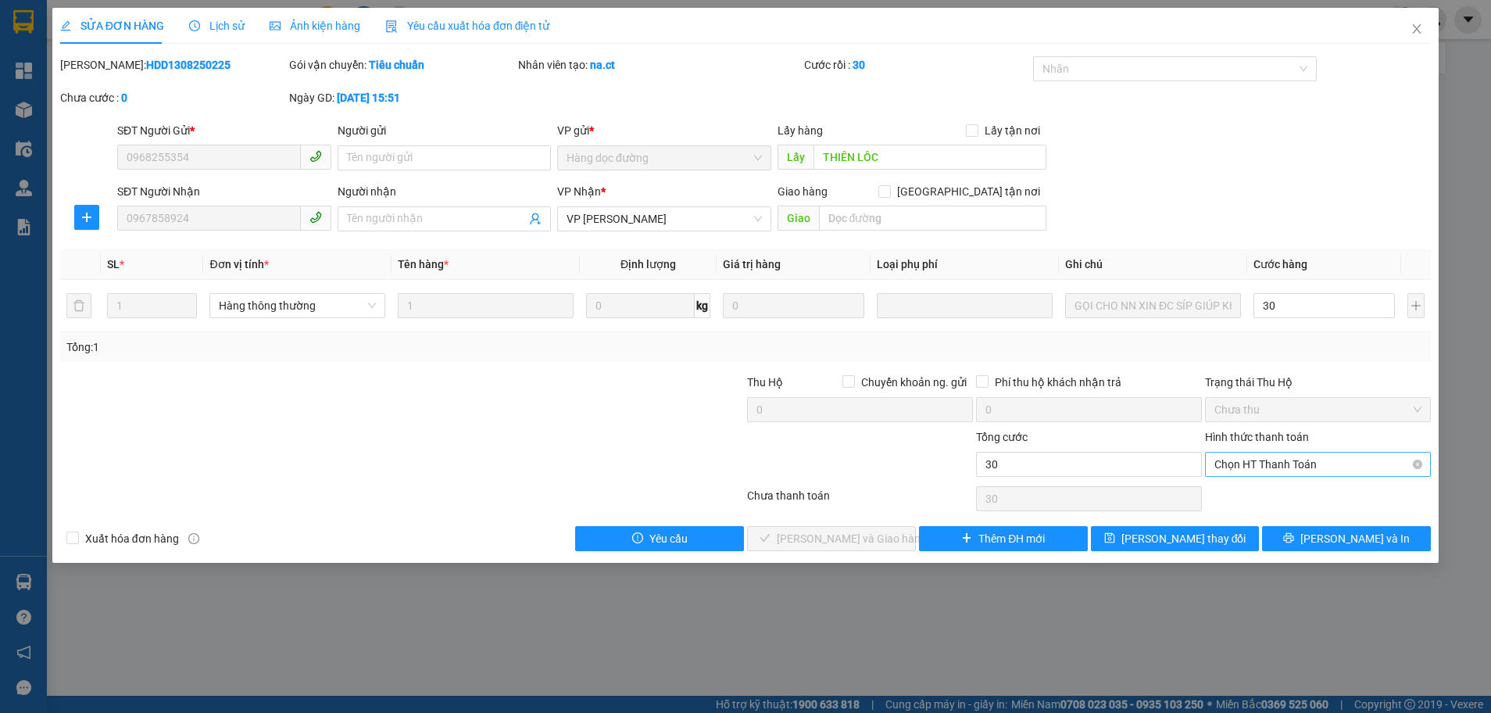
type input "30.000"
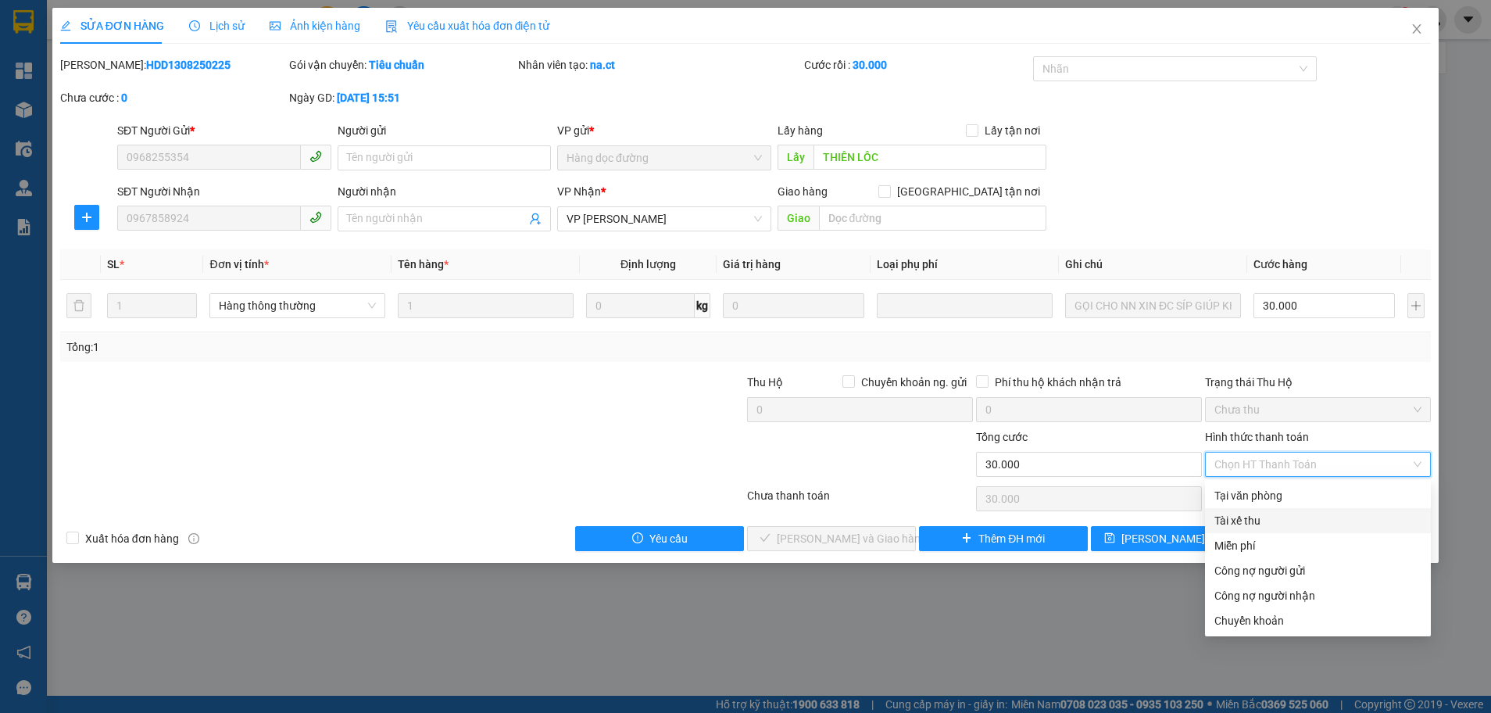
click at [1247, 512] on div "Tài xế thu" at bounding box center [1318, 520] width 207 height 17
type input "0"
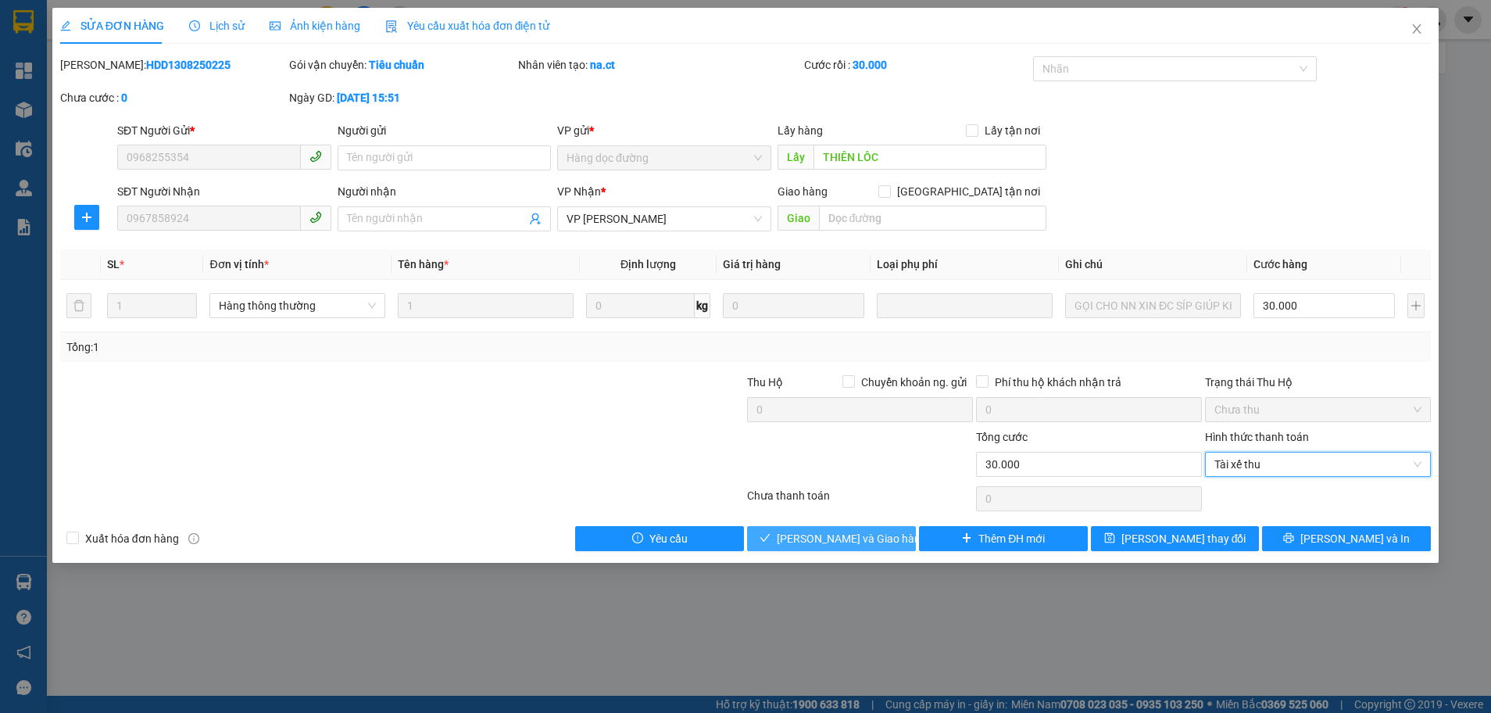
click at [829, 528] on button "Lưu và Giao hàng" at bounding box center [831, 538] width 169 height 25
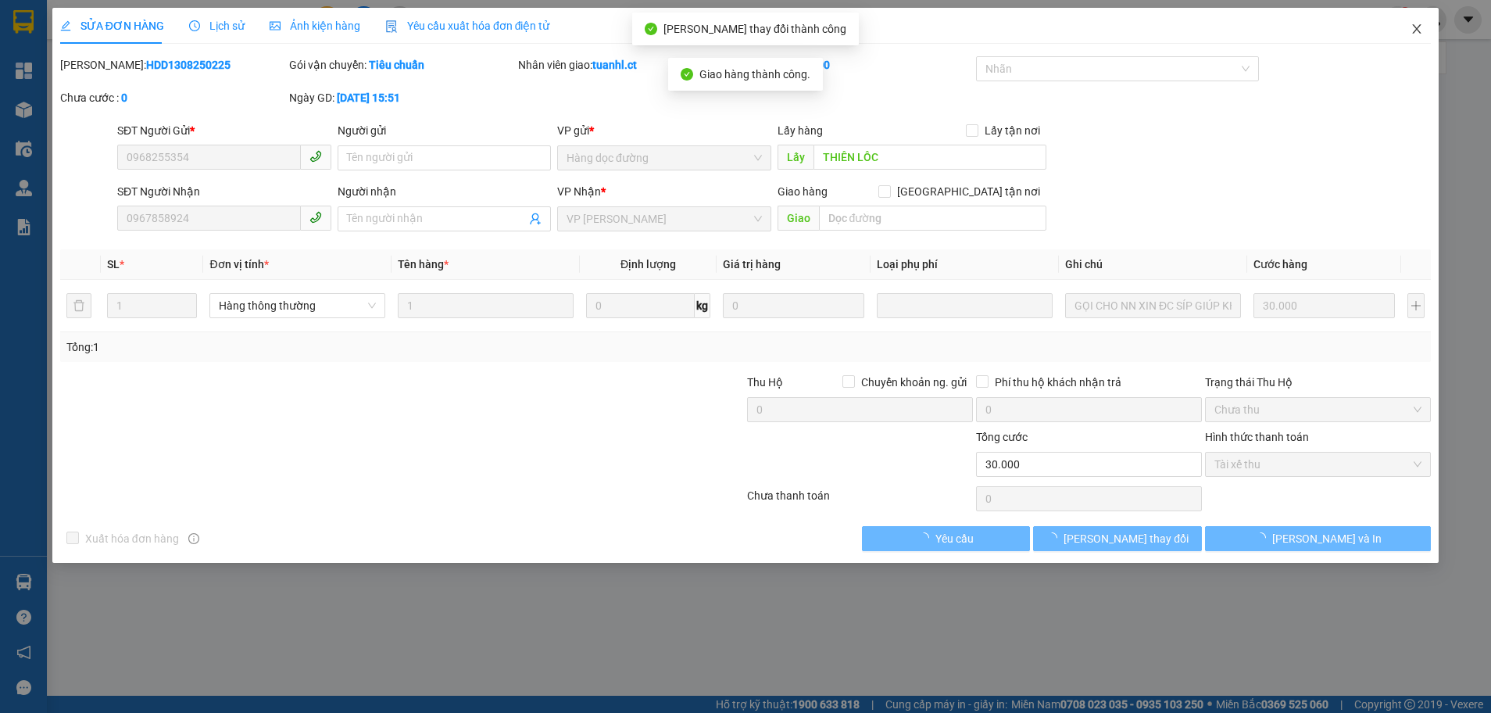
click at [1416, 25] on icon "close" at bounding box center [1417, 29] width 13 height 13
